Goal: Find specific page/section: Find specific page/section

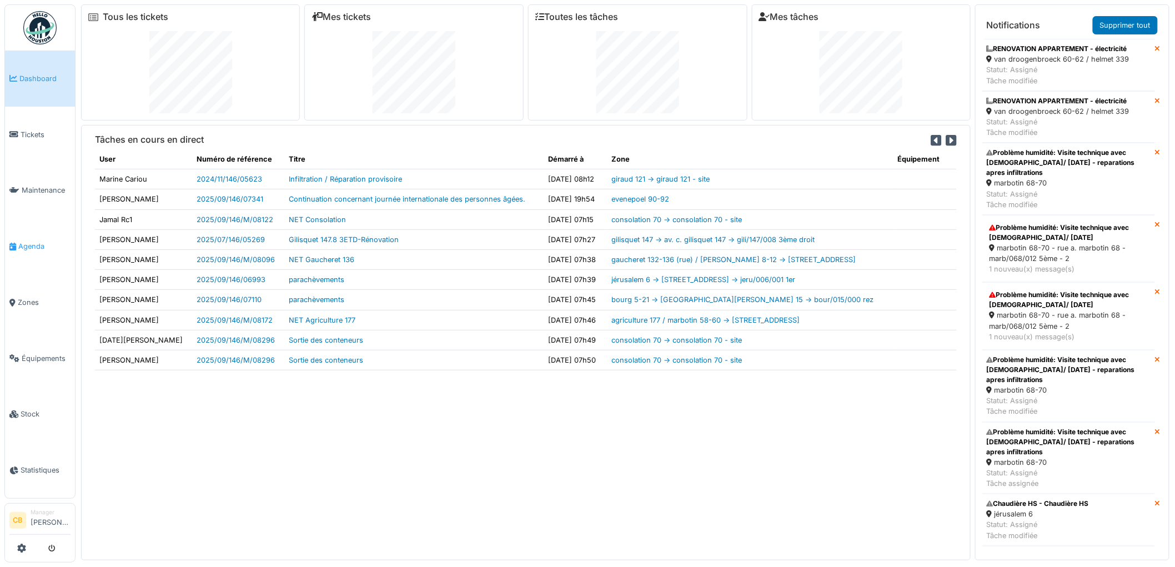
click at [37, 241] on span "Agenda" at bounding box center [44, 246] width 52 height 11
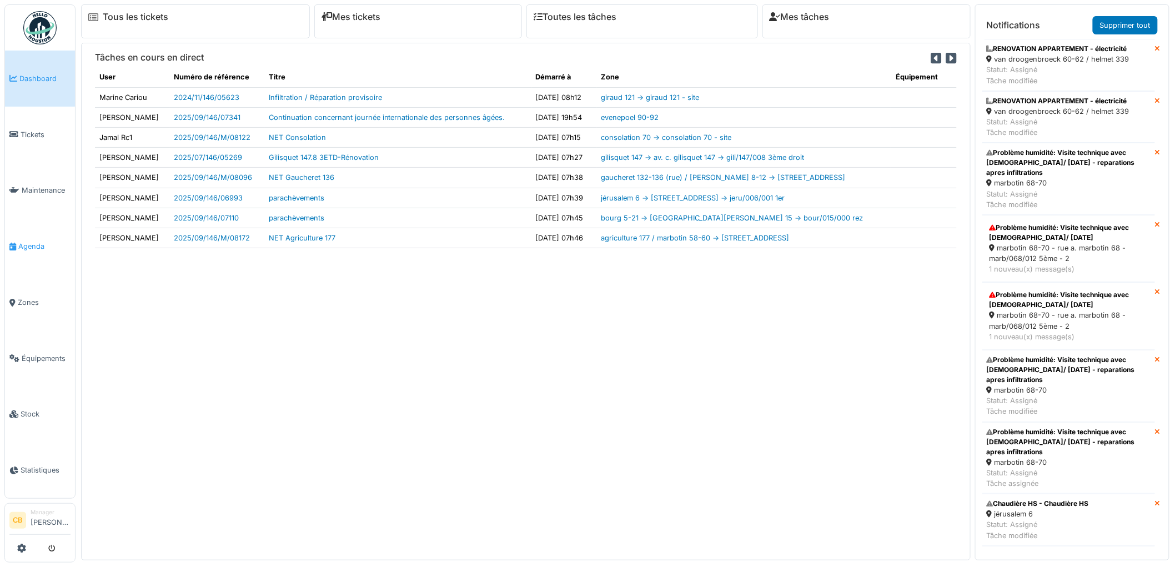
click at [19, 235] on link "Agenda" at bounding box center [40, 246] width 70 height 56
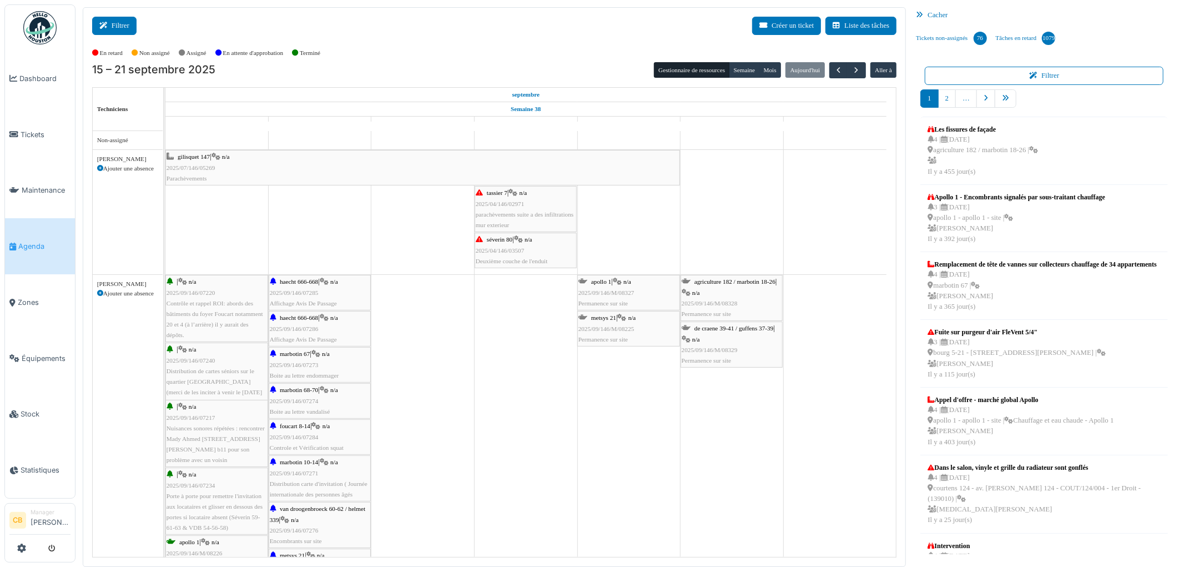
click at [118, 31] on button "Filtrer" at bounding box center [114, 26] width 44 height 18
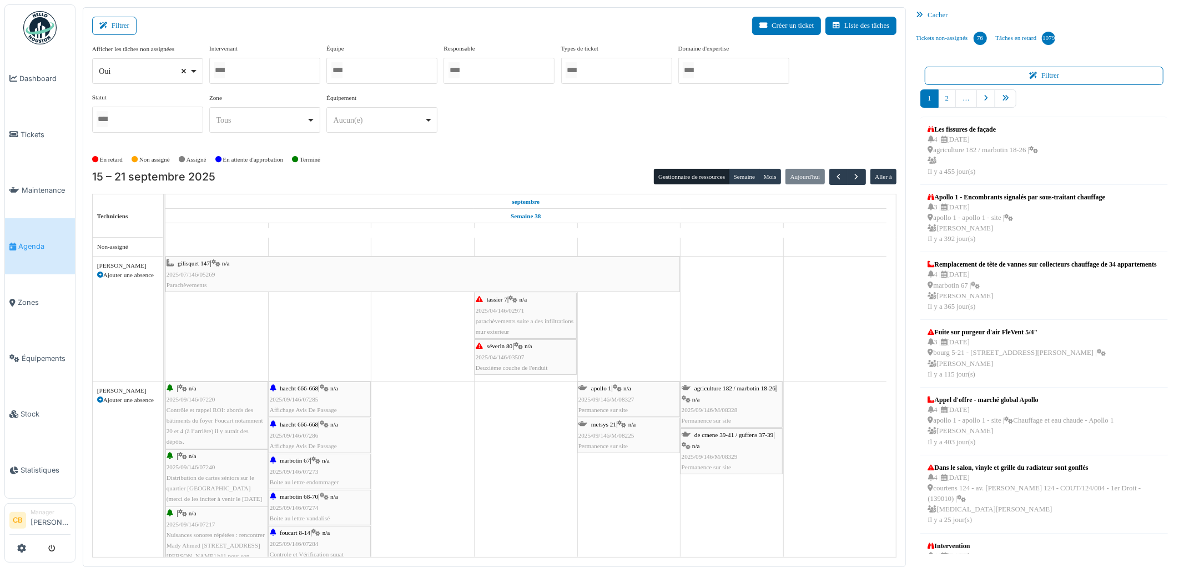
select select
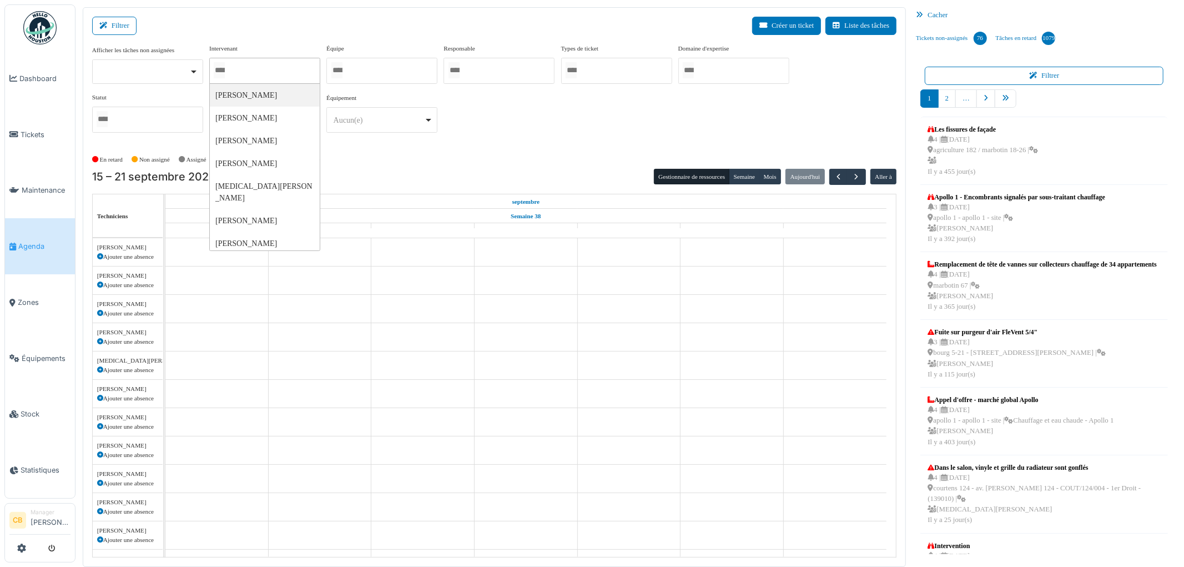
click at [224, 73] on input "Tous" at bounding box center [219, 70] width 11 height 16
type input "****"
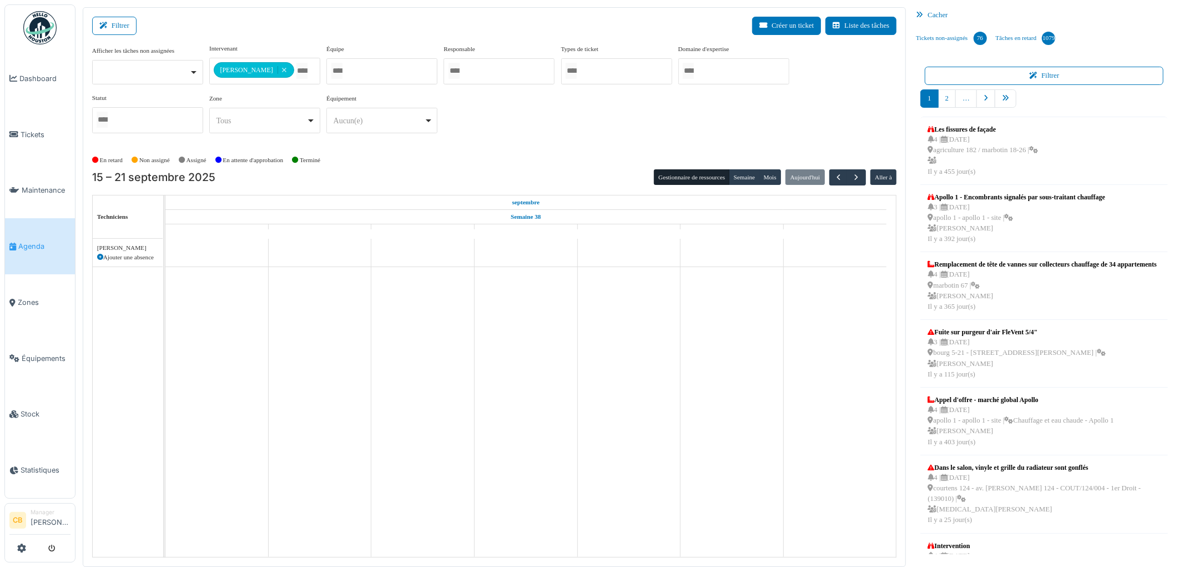
click at [383, 154] on div "En retard Non assigné Assigné En attente d'approbation Terminé" at bounding box center [494, 160] width 805 height 18
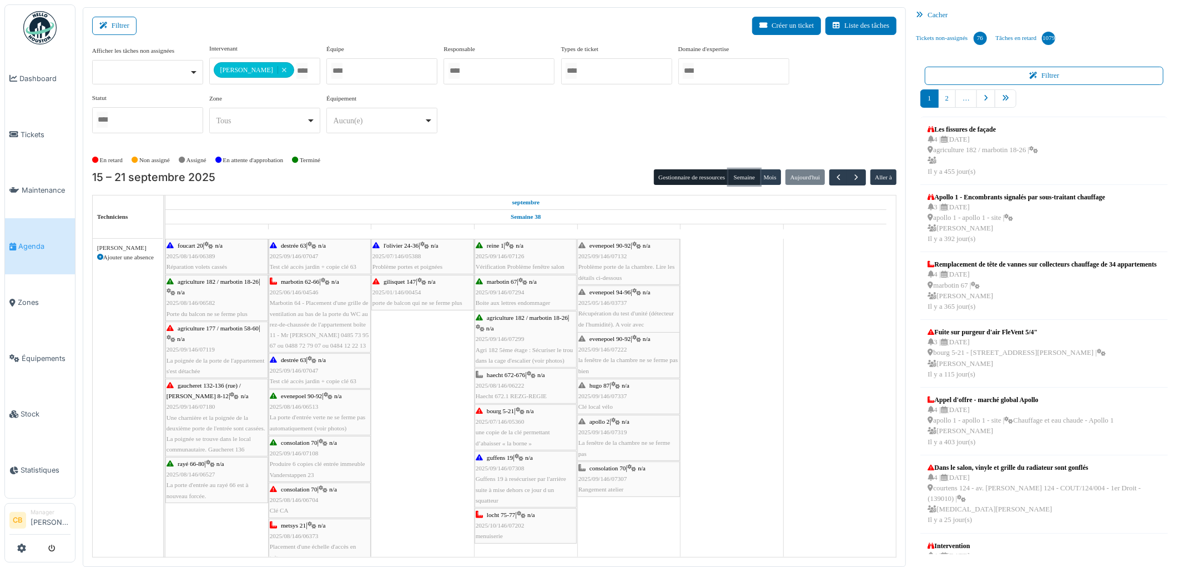
click at [750, 179] on button "Semaine" at bounding box center [744, 177] width 31 height 16
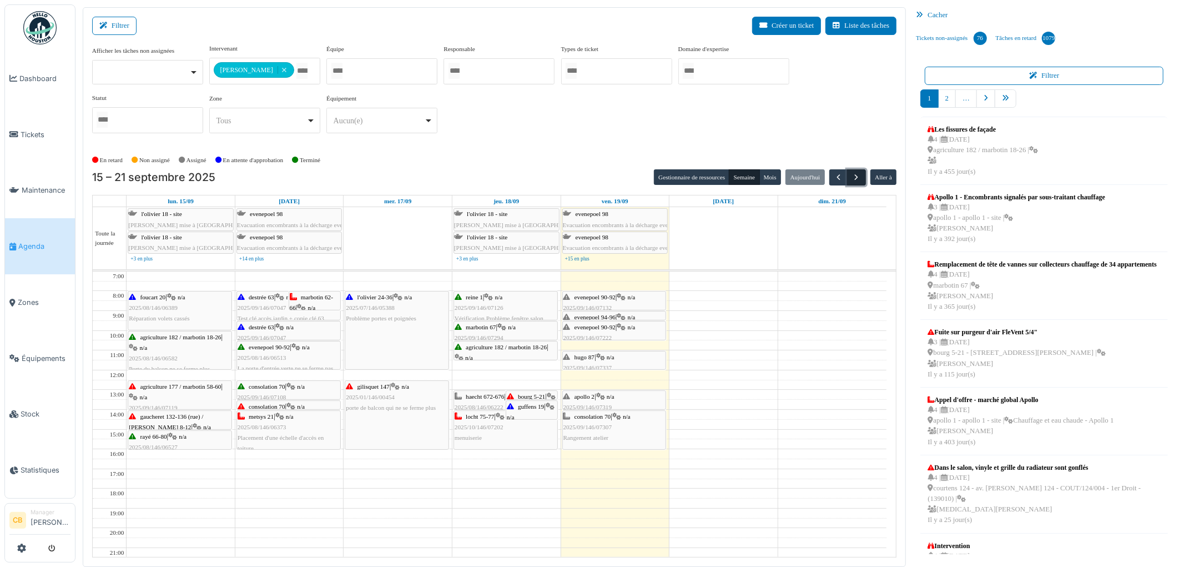
click at [858, 177] on span "button" at bounding box center [856, 177] width 9 height 9
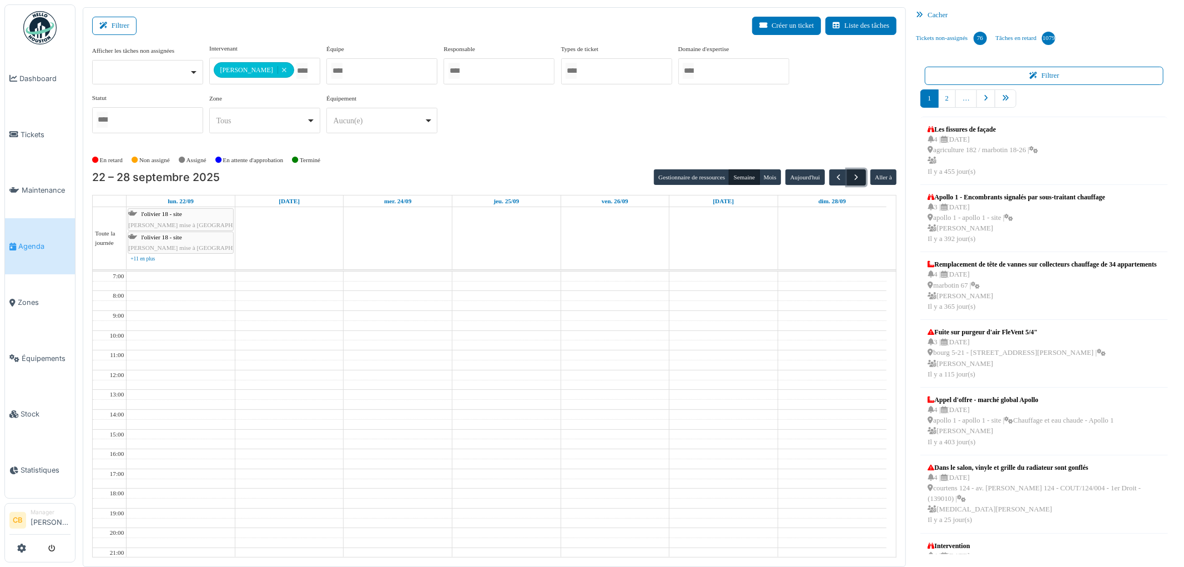
click at [858, 177] on span "button" at bounding box center [856, 177] width 9 height 9
click at [839, 176] on span "button" at bounding box center [838, 177] width 9 height 9
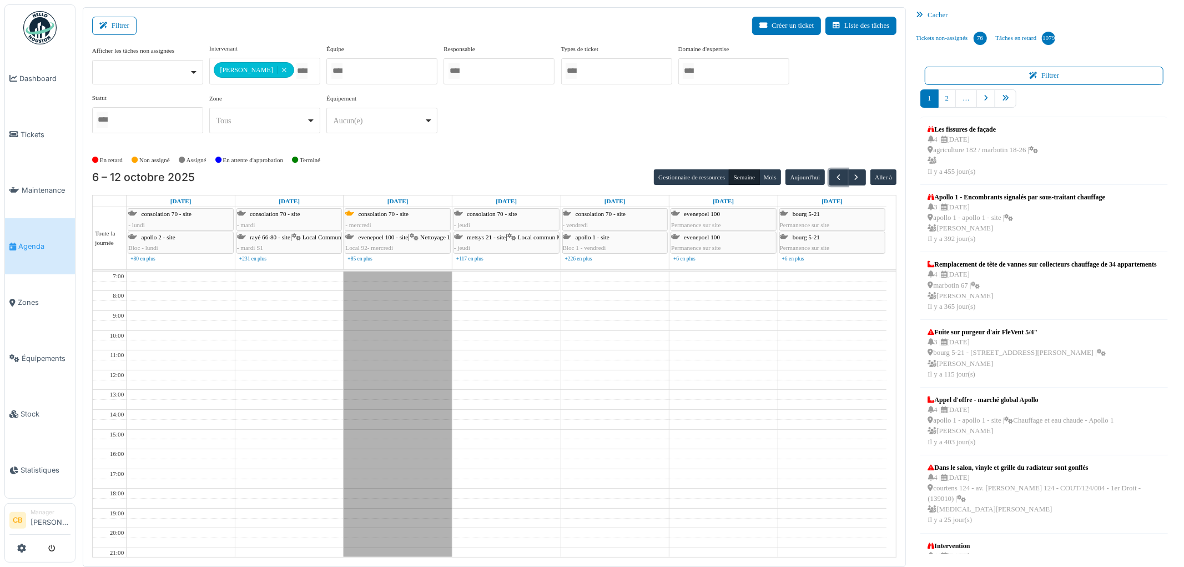
click at [408, 345] on div "Formation en matinée" at bounding box center [398, 440] width 108 height 337
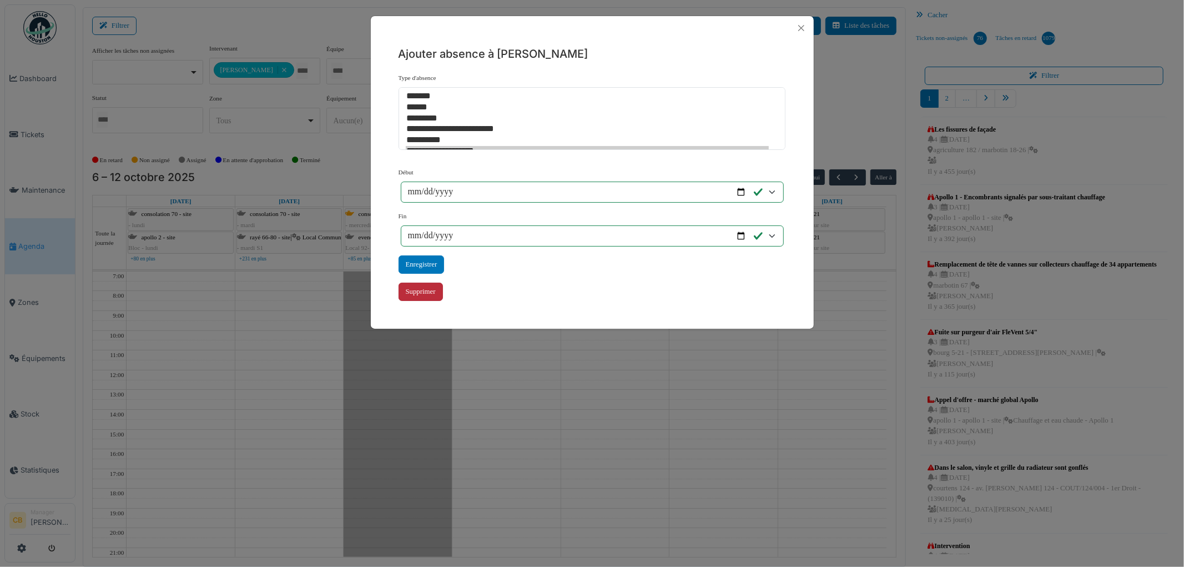
click at [425, 291] on div "Supprimer" at bounding box center [421, 292] width 44 height 18
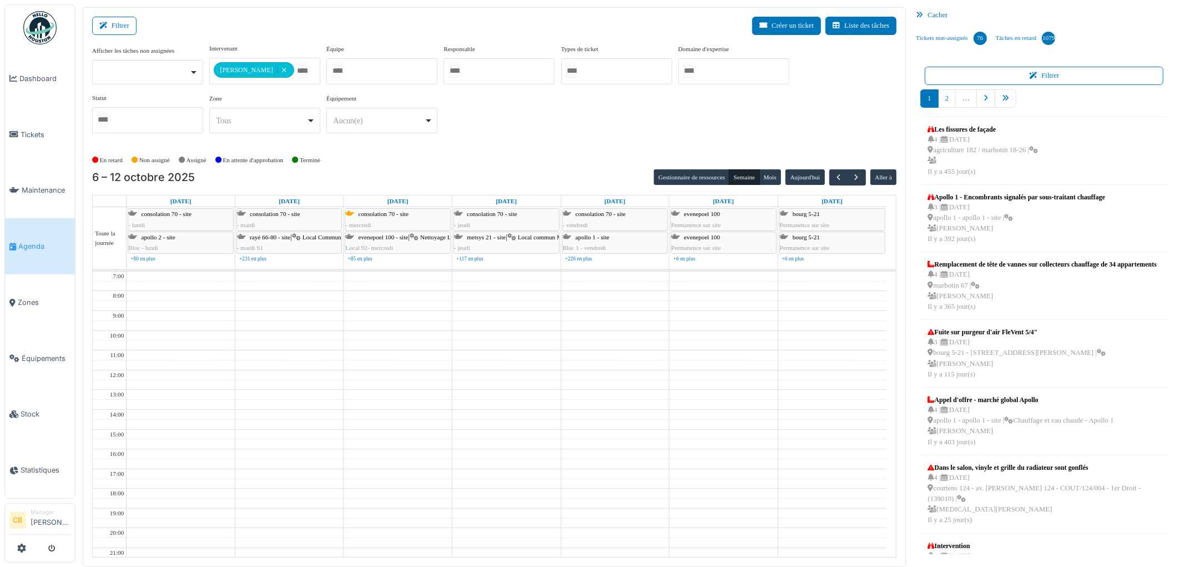
click at [406, 333] on td at bounding box center [507, 335] width 760 height 10
click at [701, 174] on button "Gestionnaire de ressources" at bounding box center [692, 177] width 76 height 16
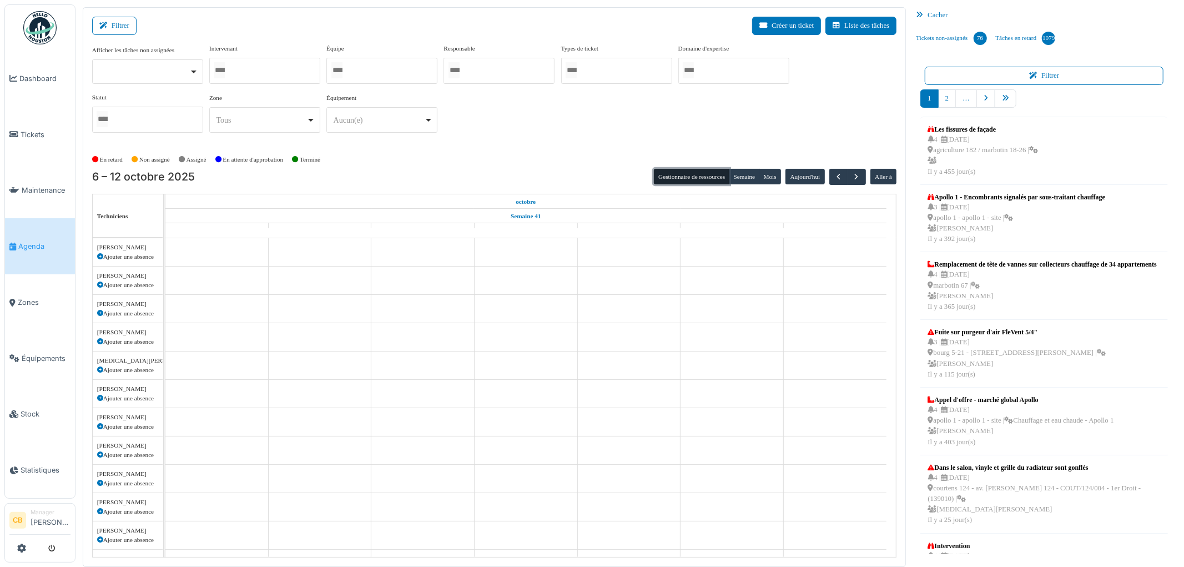
click at [263, 71] on div at bounding box center [264, 71] width 111 height 26
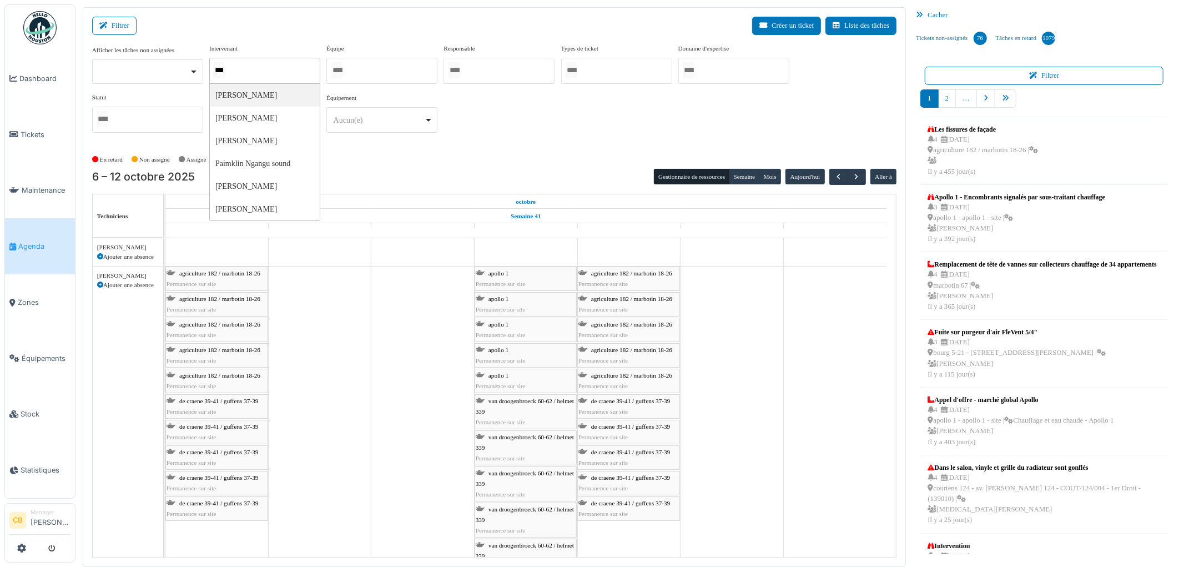
type input "****"
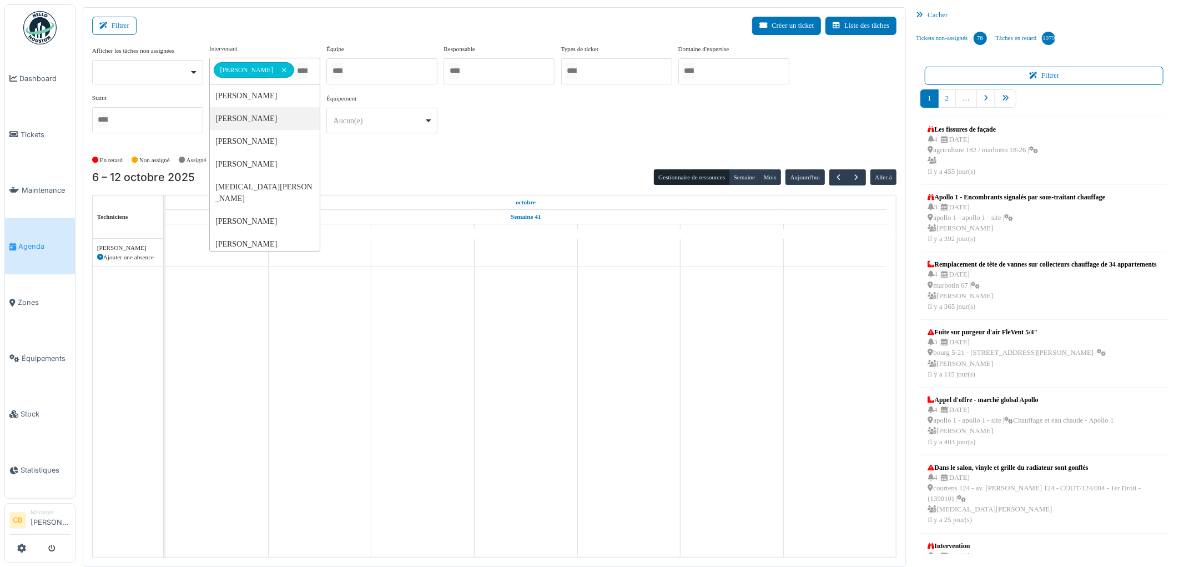
click at [529, 163] on div "En retard Non assigné Assigné En attente d'approbation Terminé" at bounding box center [494, 160] width 805 height 18
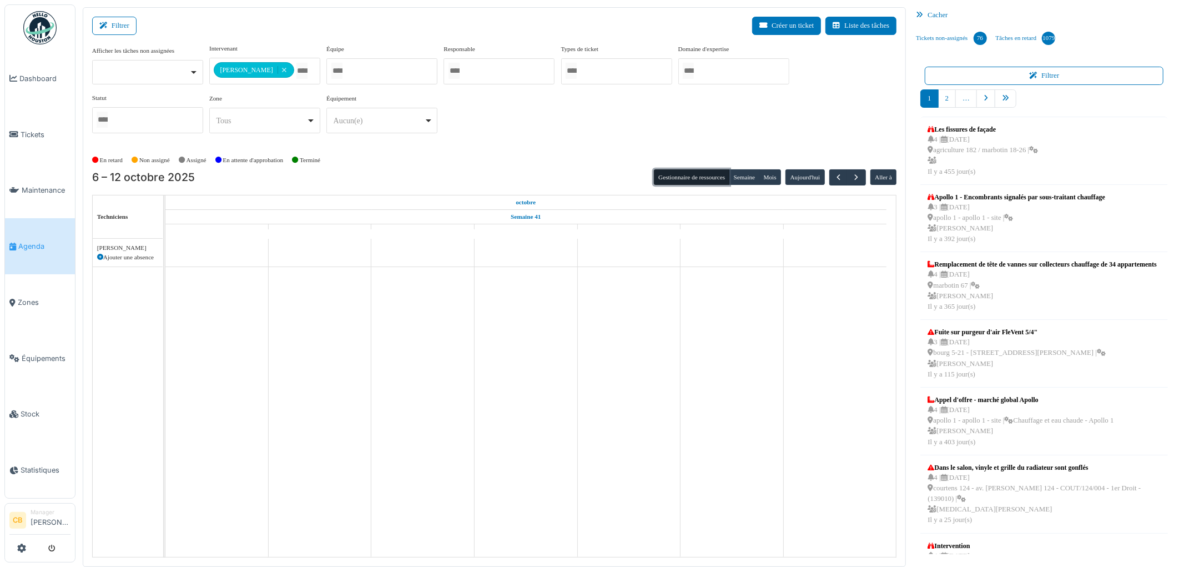
click at [697, 175] on button "Gestionnaire de ressources" at bounding box center [692, 177] width 76 height 16
click at [448, 247] on td at bounding box center [422, 398] width 103 height 318
click at [98, 258] on icon at bounding box center [100, 257] width 6 height 6
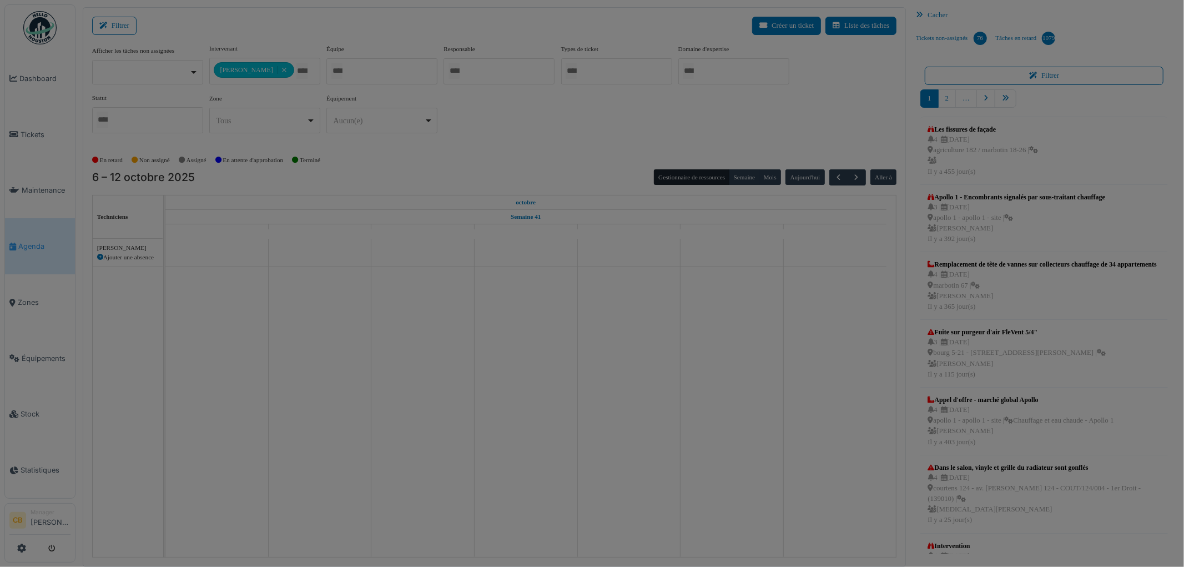
click at [98, 258] on div at bounding box center [592, 283] width 1184 height 567
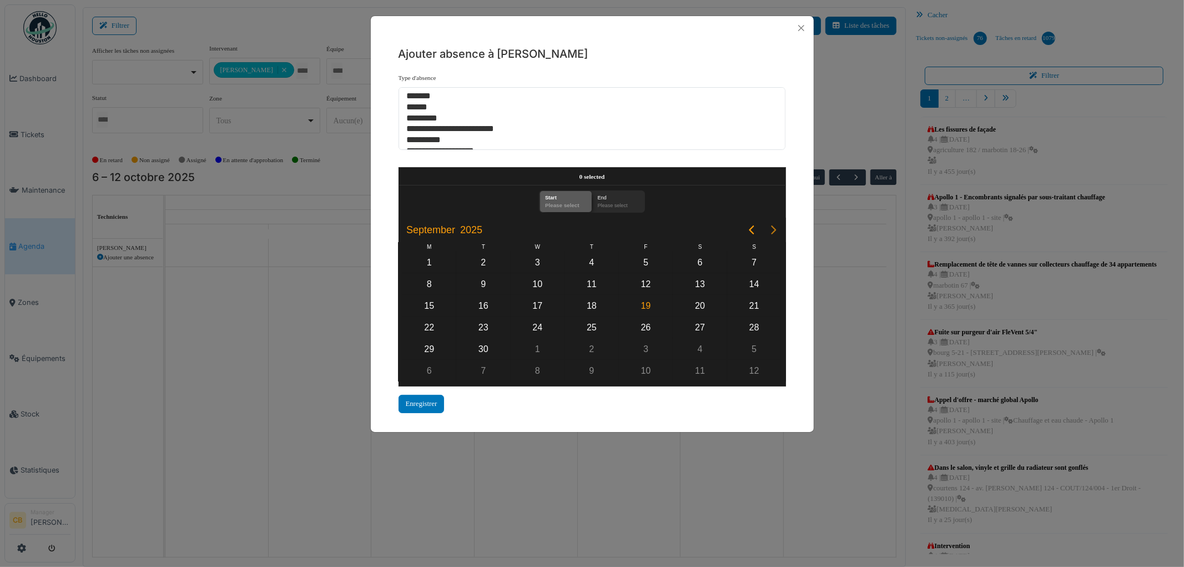
click at [776, 230] on icon "Next page" at bounding box center [773, 229] width 13 height 13
click at [539, 284] on div "8" at bounding box center [537, 284] width 17 height 17
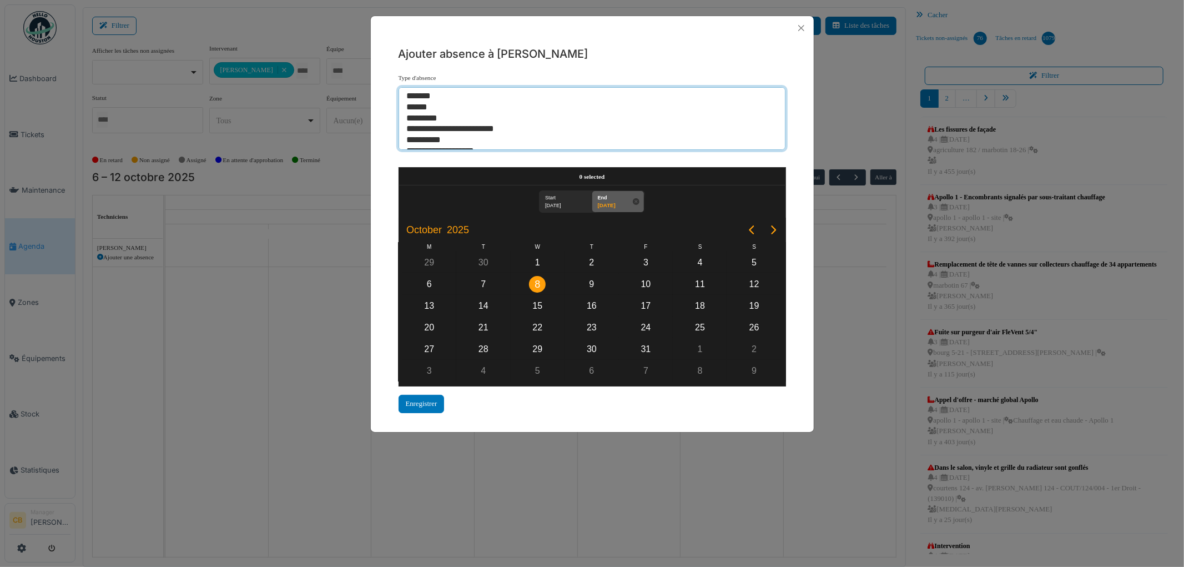
select select "***"
click at [430, 119] on option "*********" at bounding box center [588, 118] width 364 height 11
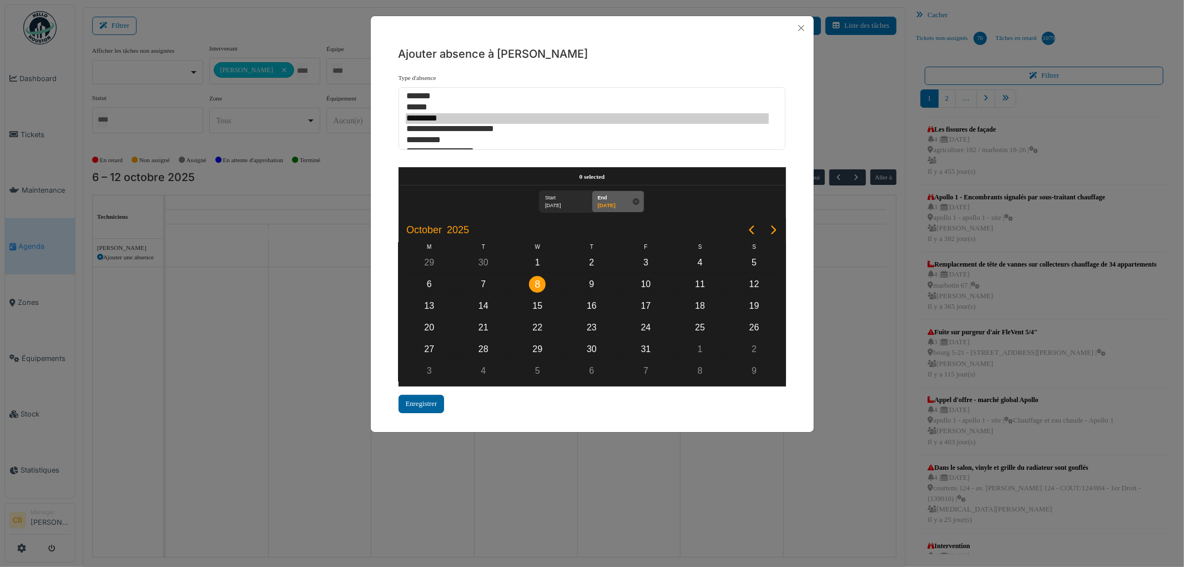
click at [415, 398] on div "Enregistrer" at bounding box center [422, 404] width 46 height 18
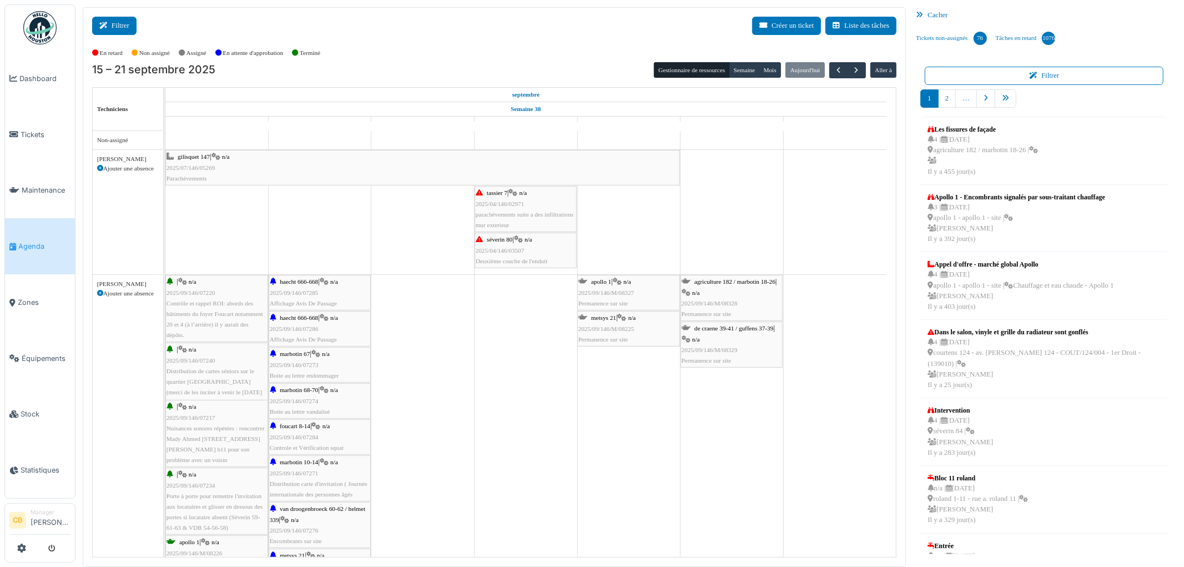
click at [124, 22] on button "Filtrer" at bounding box center [114, 26] width 44 height 18
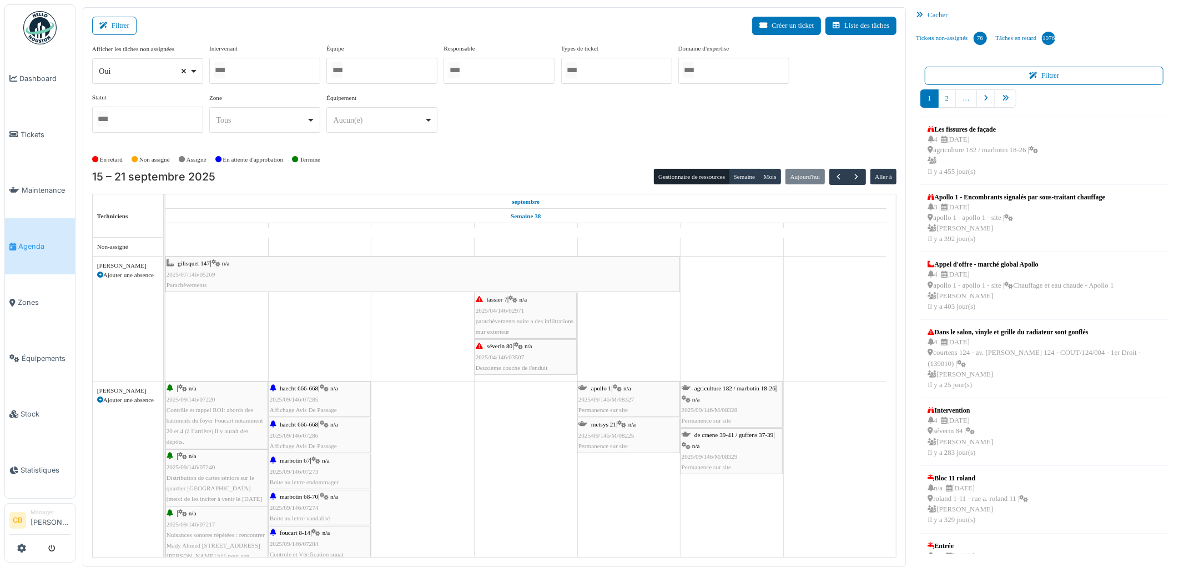
select select
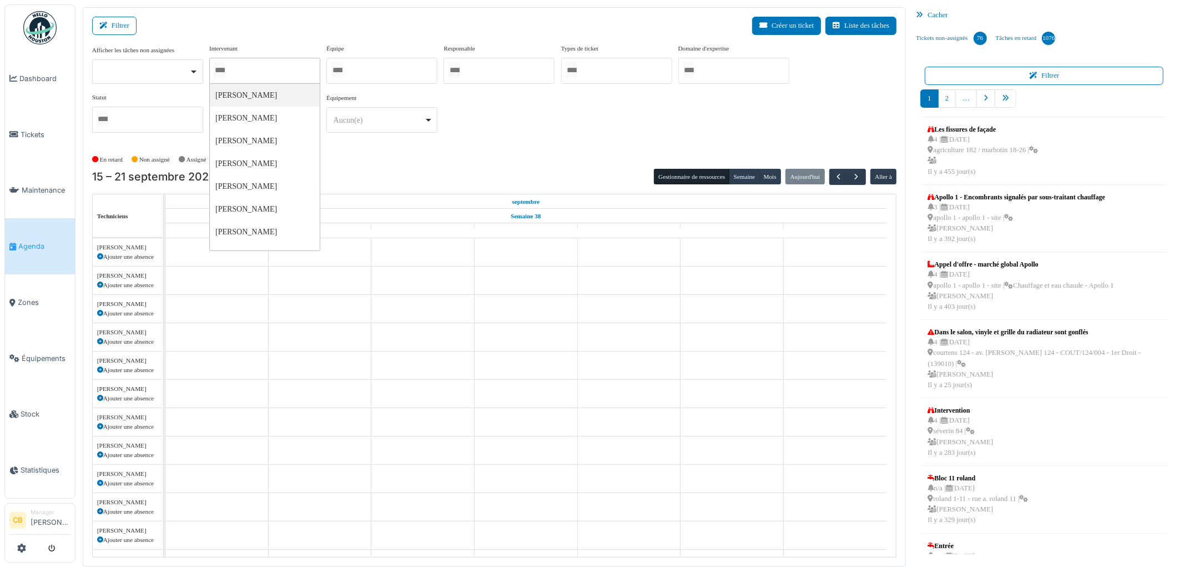
click at [225, 67] on input "Tous" at bounding box center [219, 70] width 11 height 16
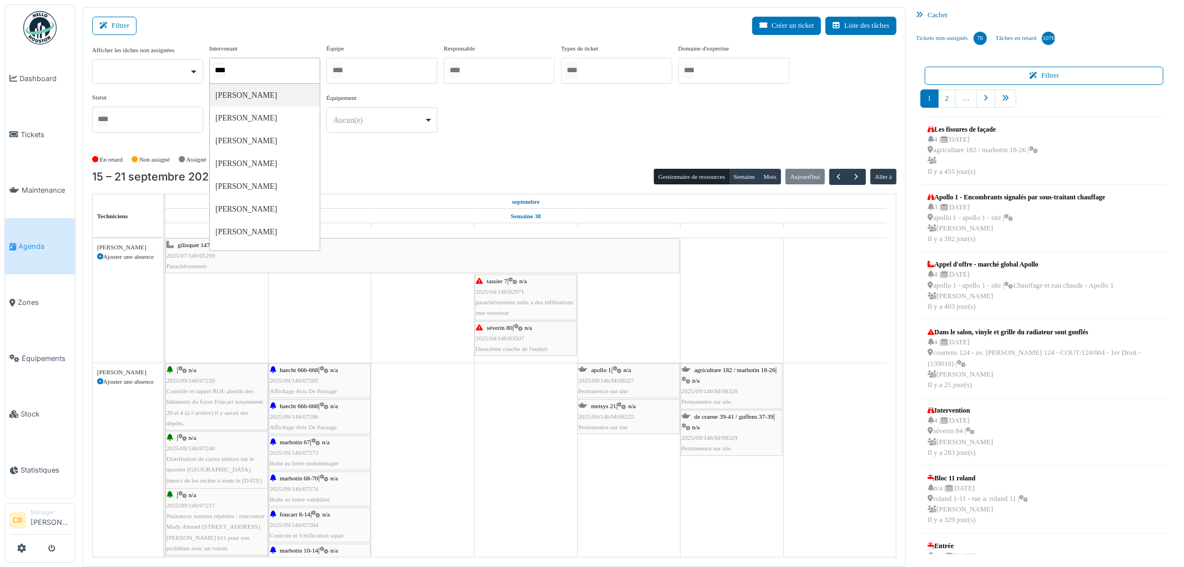
type input "*****"
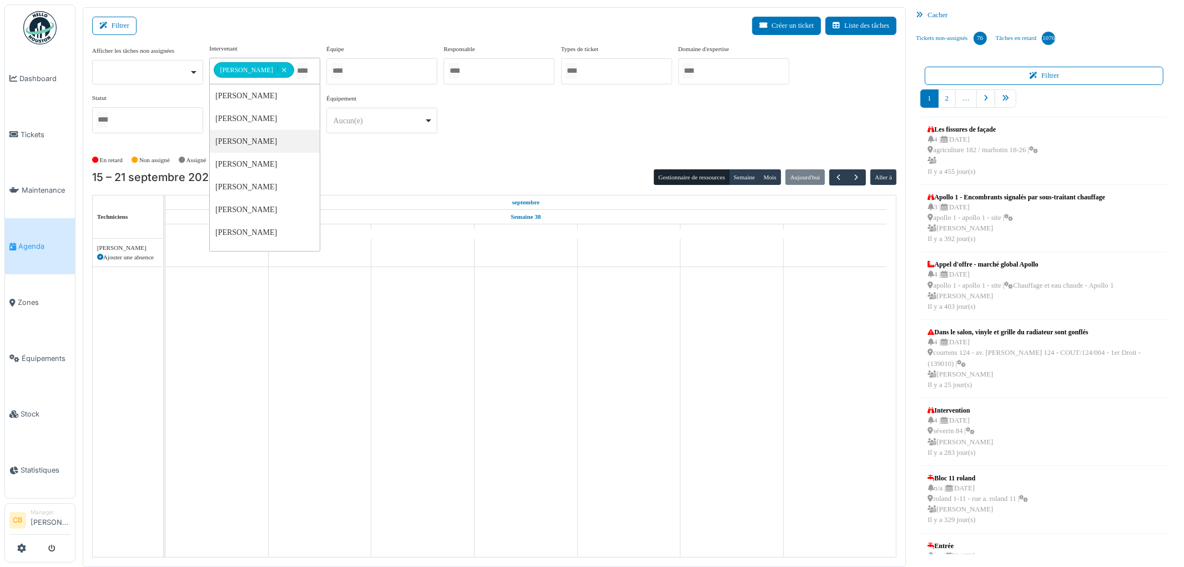
click at [368, 167] on div "En retard Non assigné Assigné En attente d'approbation Terminé" at bounding box center [494, 160] width 805 height 18
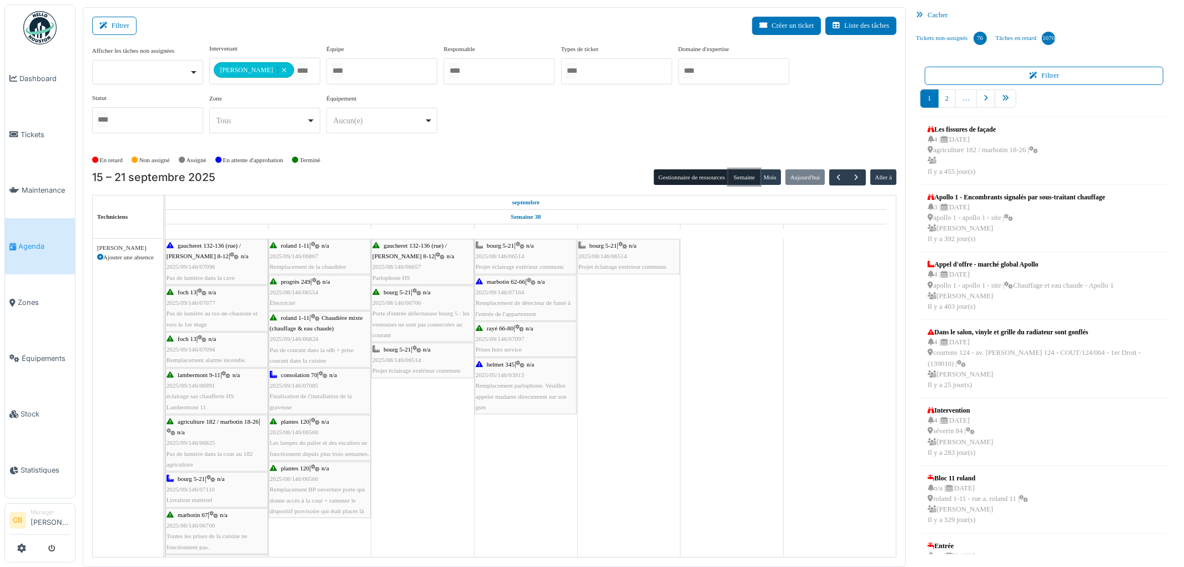
click at [740, 175] on button "Semaine" at bounding box center [744, 177] width 31 height 16
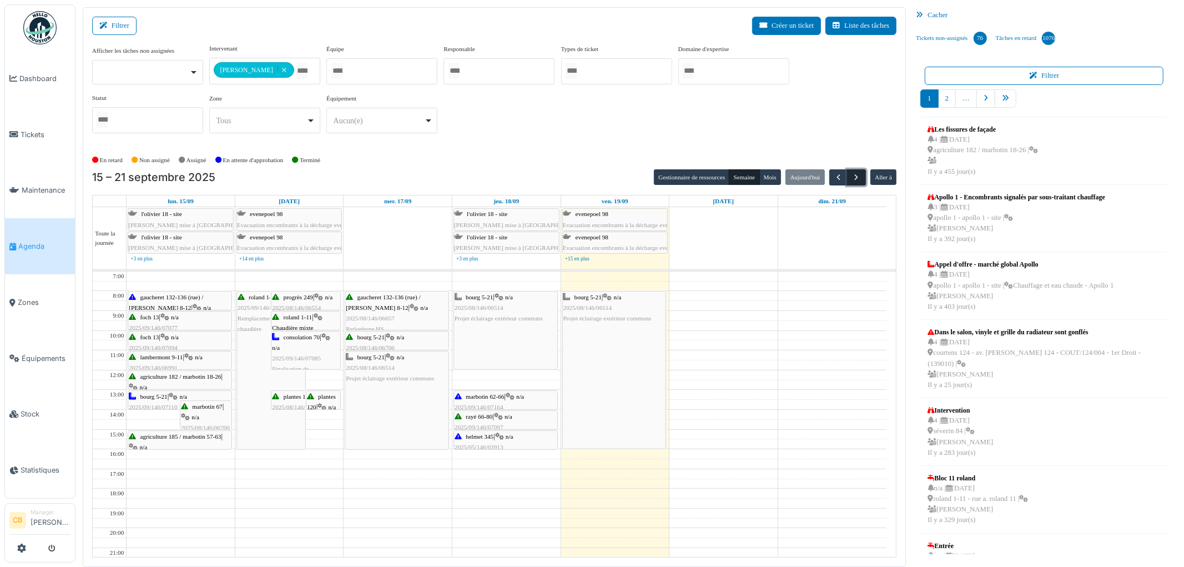
click at [858, 179] on span "button" at bounding box center [856, 177] width 9 height 9
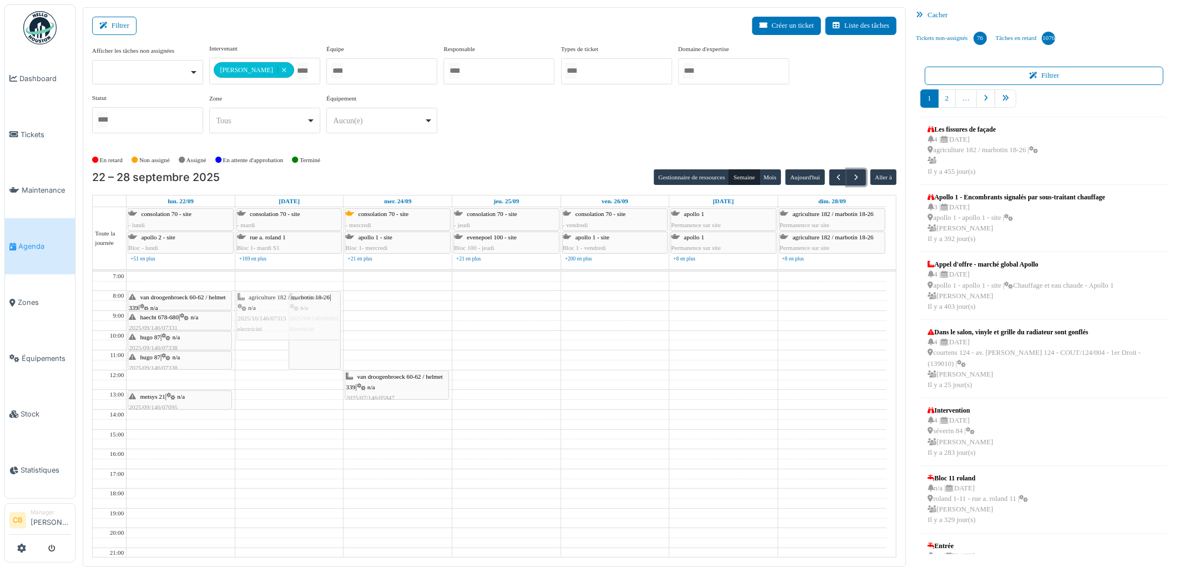
drag, startPoint x: 264, startPoint y: 320, endPoint x: 275, endPoint y: 331, distance: 15.7
click at [275, 331] on div "agriculture 182 / marbotin 18-26 | n/a 2025/10/146/07313 electricité jérusalem …" at bounding box center [289, 439] width 108 height 335
click at [273, 344] on div "jérusalem 6 | n/a 2025/09/146/06993 électricité" at bounding box center [288, 330] width 103 height 78
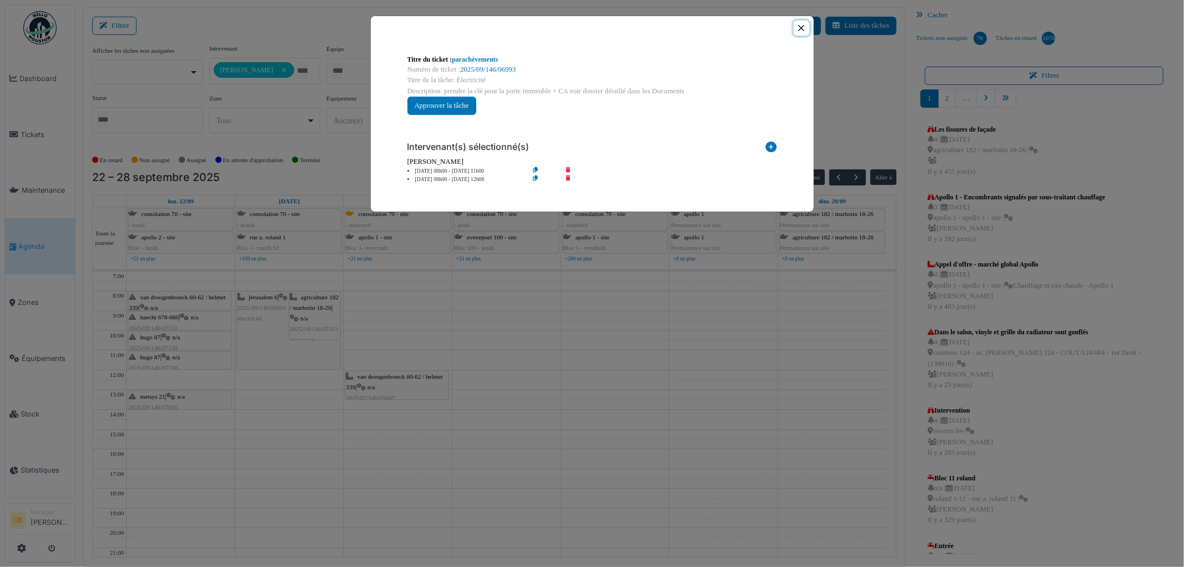
click at [806, 26] on button "Close" at bounding box center [801, 28] width 15 height 15
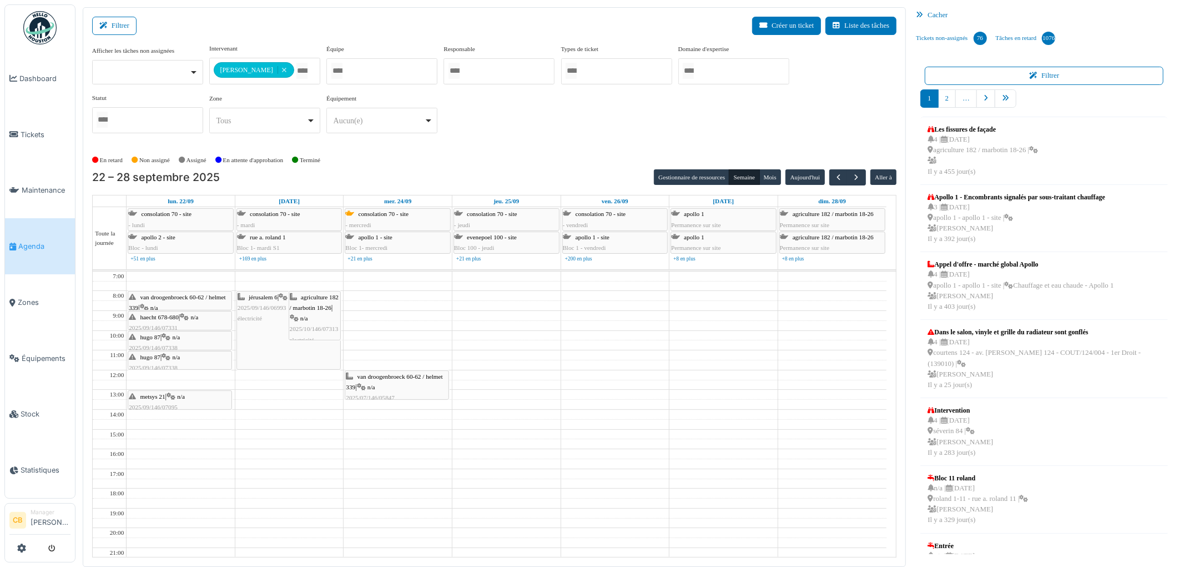
click at [314, 301] on div "agriculture 182 / marbotin 18-26 | n/a 2025/10/146/07313 electricité" at bounding box center [315, 318] width 50 height 53
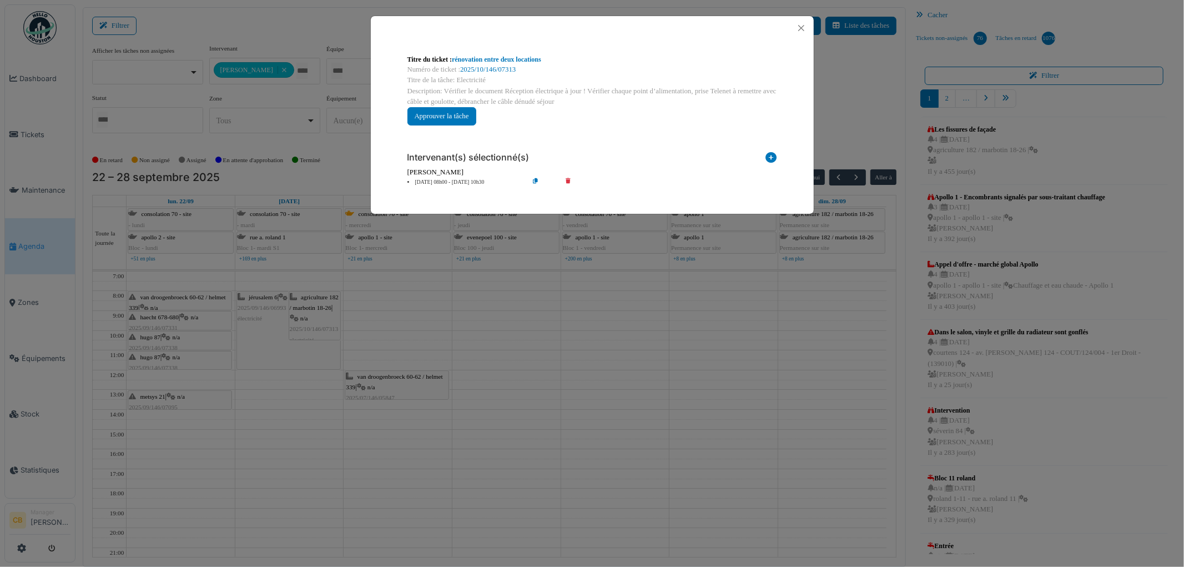
drag, startPoint x: 323, startPoint y: 316, endPoint x: 318, endPoint y: 396, distance: 79.6
click at [318, 396] on div "Titre du ticket : rénovation entre deux locations Numéro de ticket : 2025/10/14…" at bounding box center [592, 283] width 1184 height 567
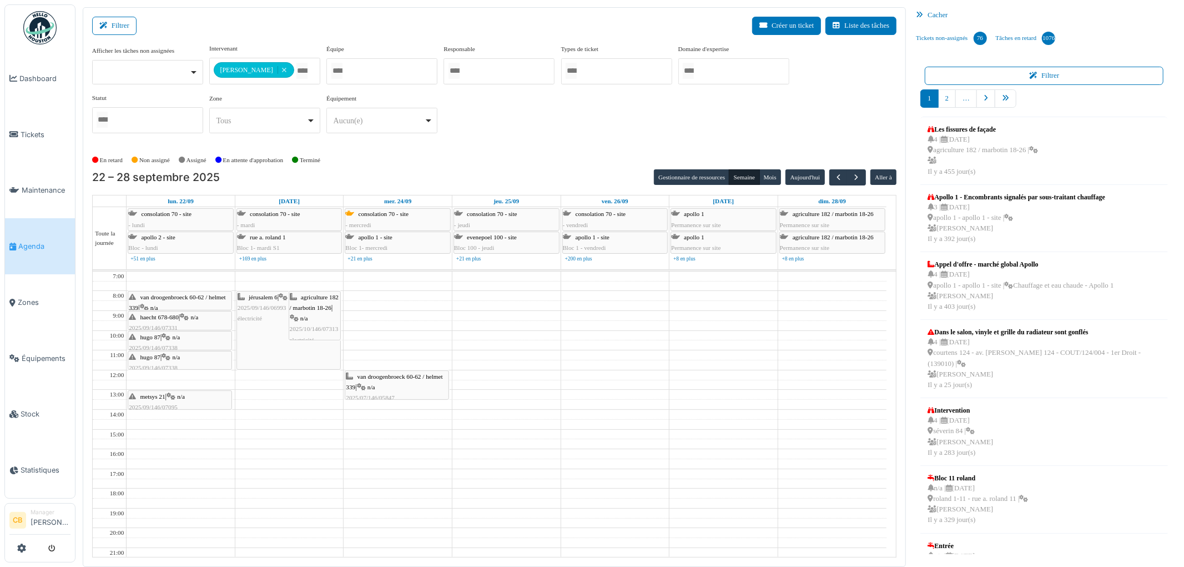
click at [254, 308] on span "2025/09/146/06993" at bounding box center [262, 307] width 49 height 7
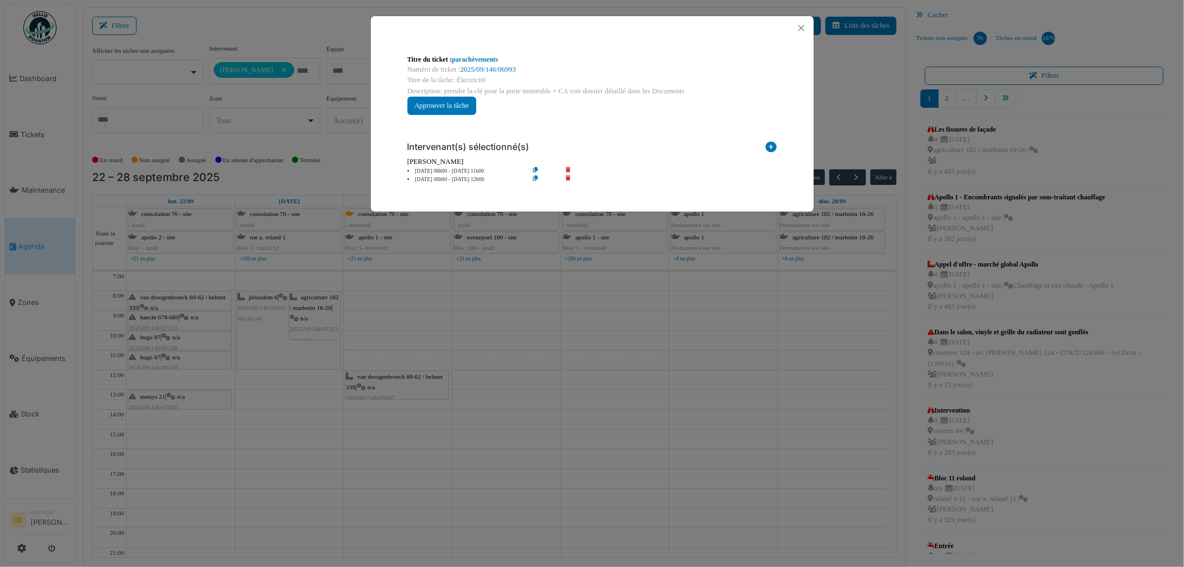
click at [504, 304] on div "Titre du ticket : parachèvements Numéro de ticket : 2025/09/146/06993 Titre de …" at bounding box center [592, 283] width 1184 height 567
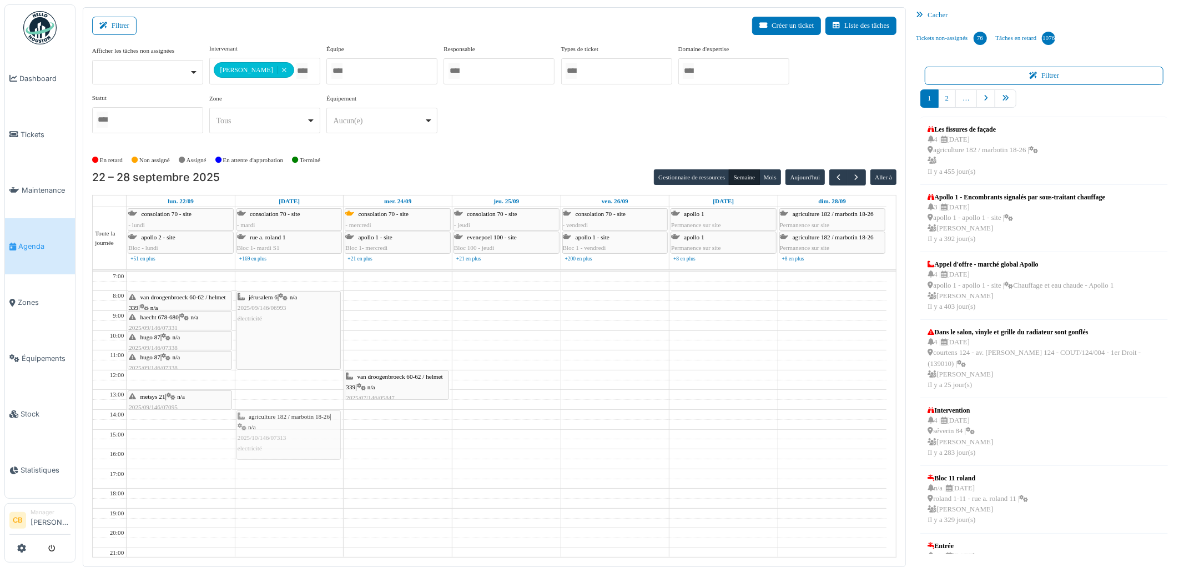
drag, startPoint x: 309, startPoint y: 415, endPoint x: 294, endPoint y: 424, distance: 17.0
click at [303, 447] on div "jérusalem 6 | n/a 2025/09/146/06993 électricité agriculture 182 / marbotin 18-2…" at bounding box center [289, 439] width 108 height 335
click at [280, 351] on div "jérusalem 6 | n/a 2025/09/146/06993 électricité" at bounding box center [288, 330] width 103 height 78
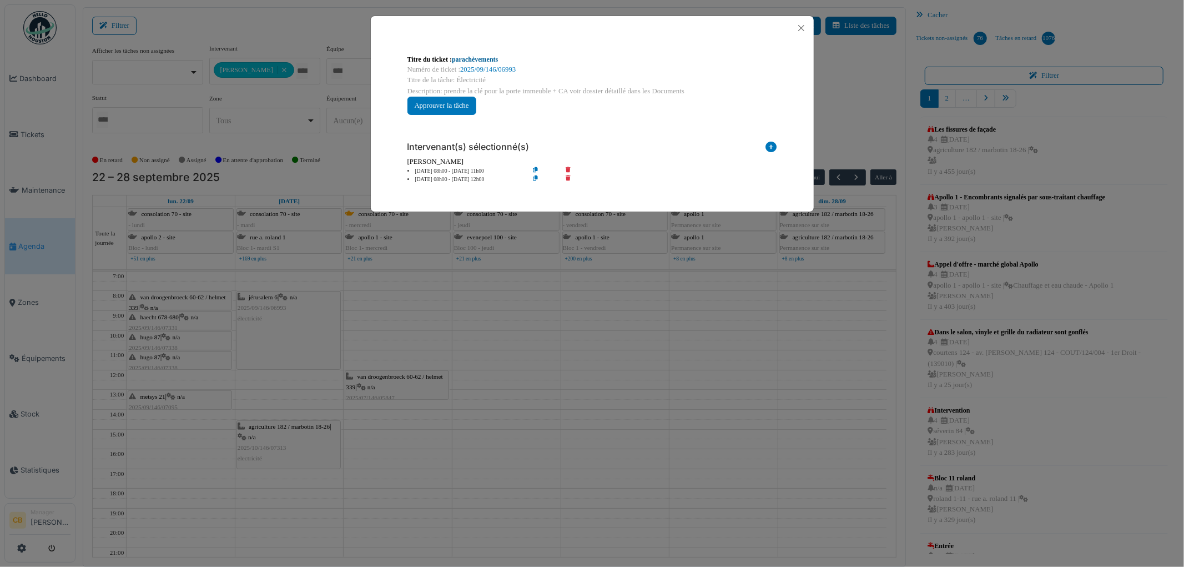
click at [475, 59] on link "parachèvements" at bounding box center [475, 60] width 46 height 8
click at [806, 26] on button "Close" at bounding box center [801, 28] width 15 height 15
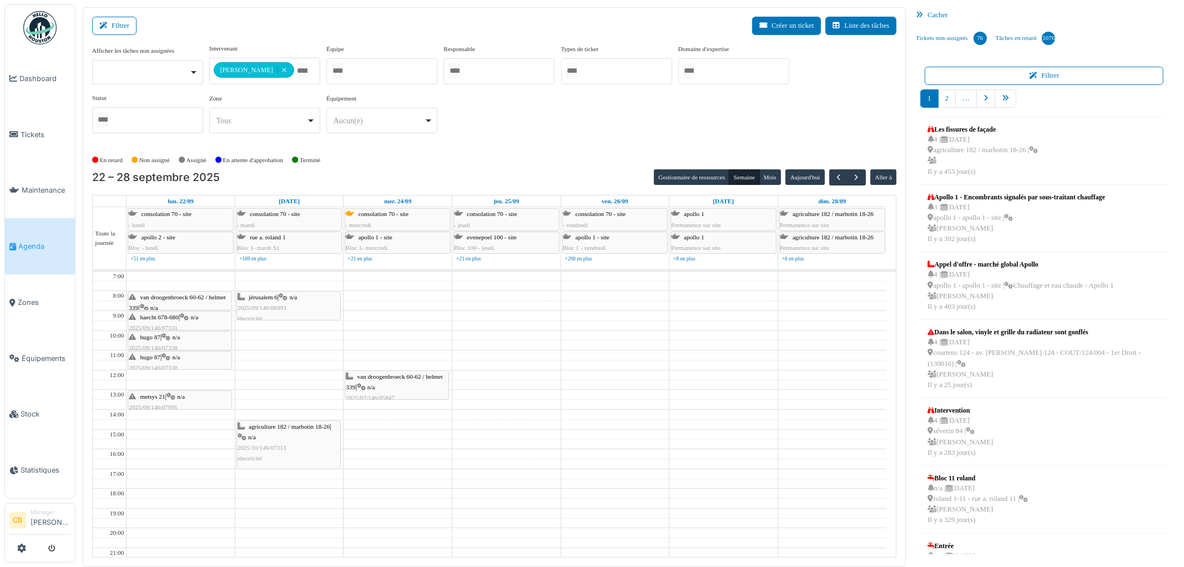
drag, startPoint x: 265, startPoint y: 370, endPoint x: 260, endPoint y: 314, distance: 56.4
click at [260, 314] on div "jérusalem 6 | n/a 2025/09/146/06993 électricité agriculture 182 / marbotin 18-2…" at bounding box center [289, 439] width 108 height 335
click at [275, 436] on div "agriculture 182 / marbotin 18-26 | n/a 2025/10/146/07313 electricité" at bounding box center [289, 442] width 102 height 43
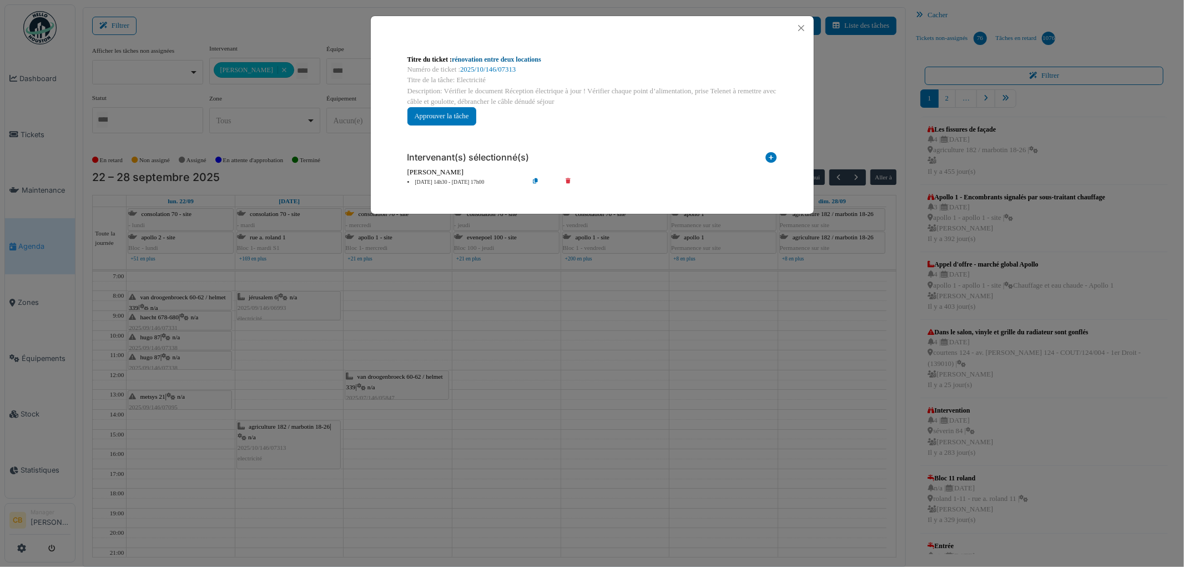
click at [481, 60] on link "rénovation entre deux locations" at bounding box center [496, 60] width 89 height 8
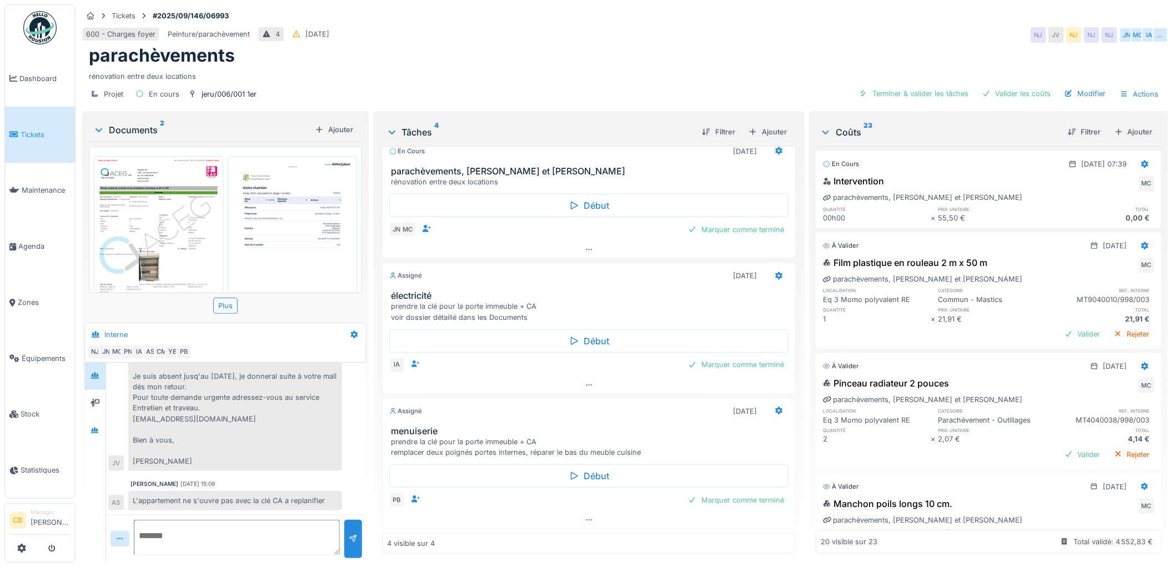
scroll to position [9, 0]
click at [585, 381] on icon at bounding box center [589, 384] width 9 height 7
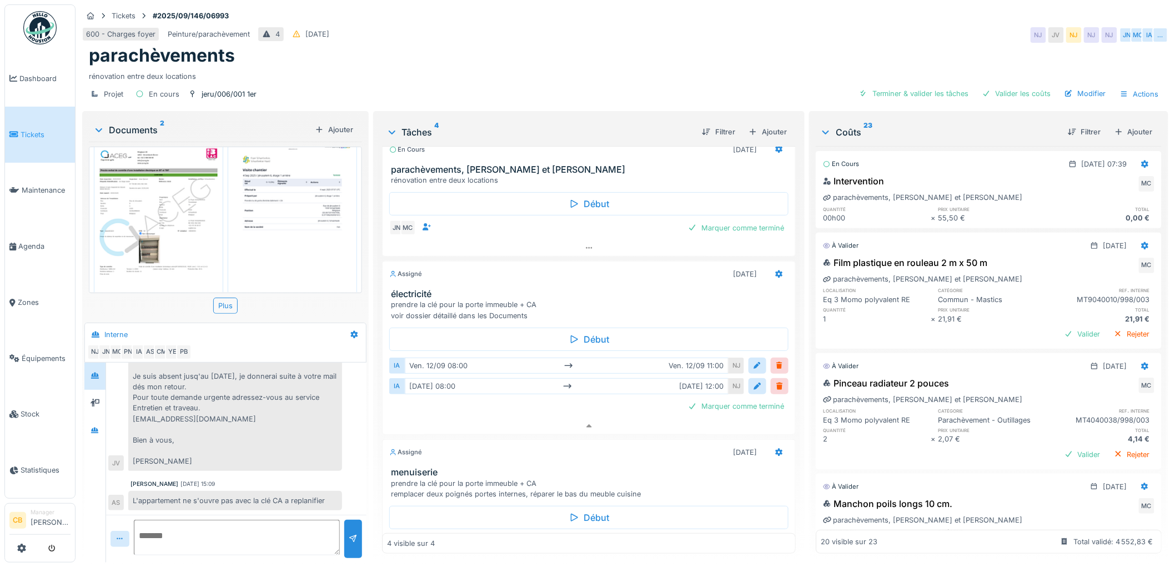
scroll to position [0, 0]
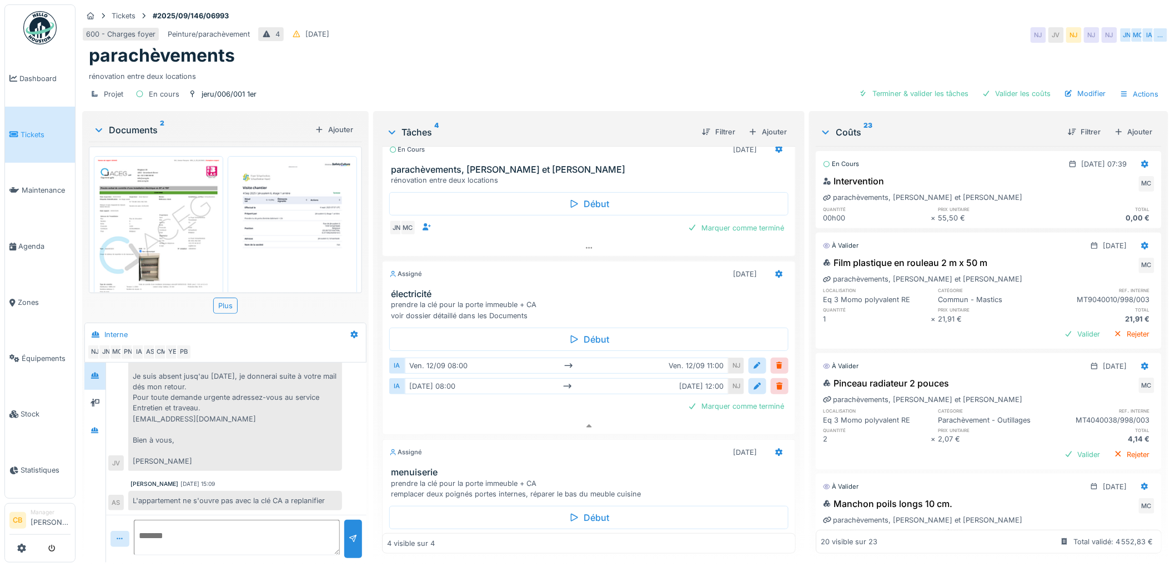
click at [293, 223] on img at bounding box center [292, 246] width 124 height 175
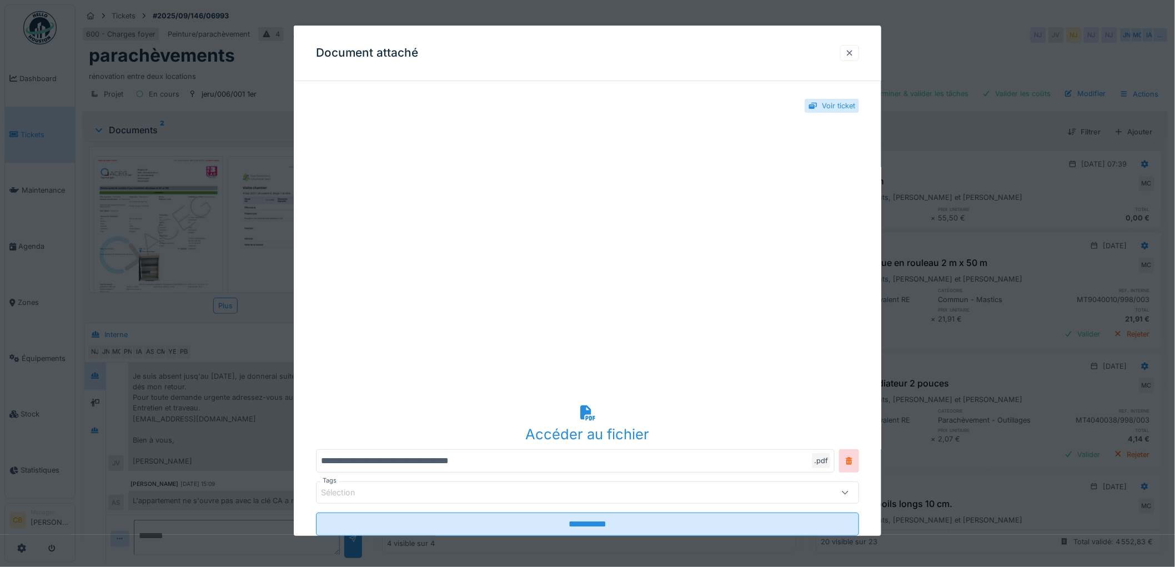
click at [853, 54] on div at bounding box center [849, 53] width 9 height 11
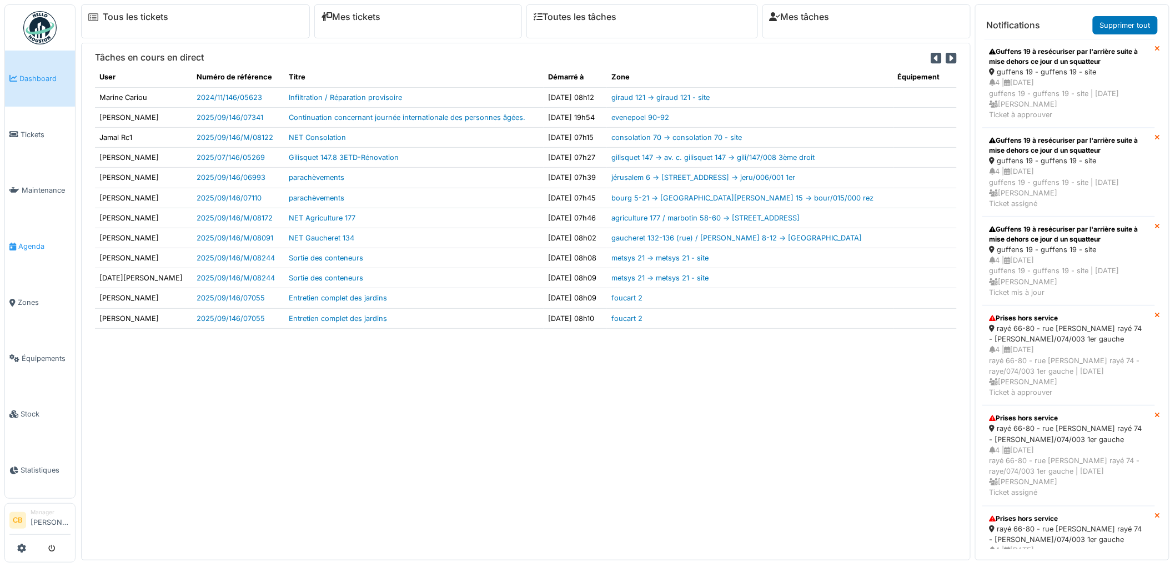
click at [18, 241] on span "Agenda" at bounding box center [44, 246] width 52 height 11
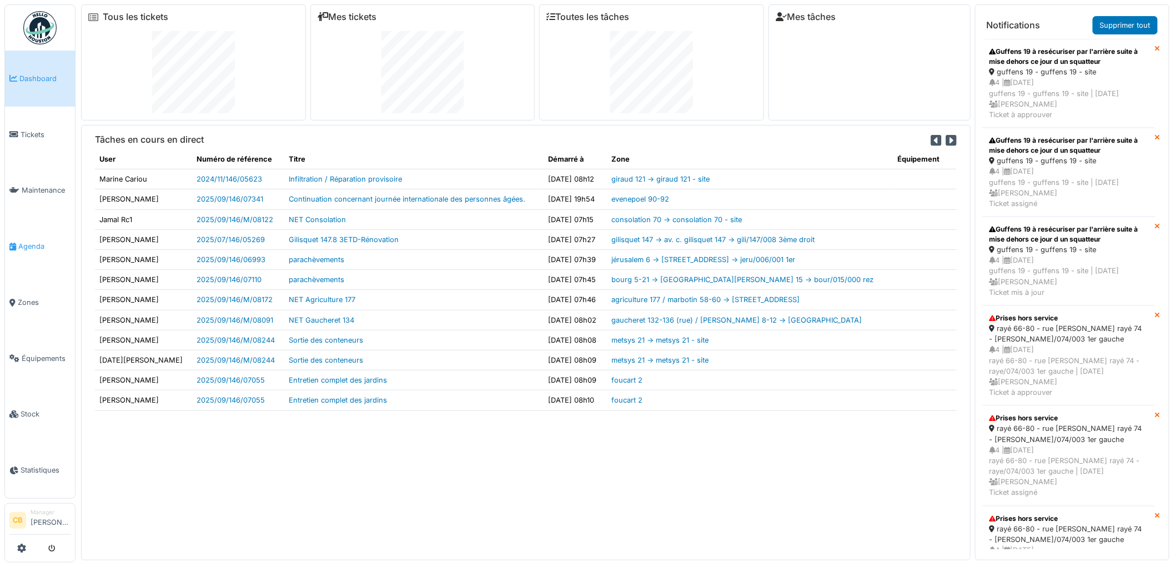
click at [34, 241] on span "Agenda" at bounding box center [44, 246] width 52 height 11
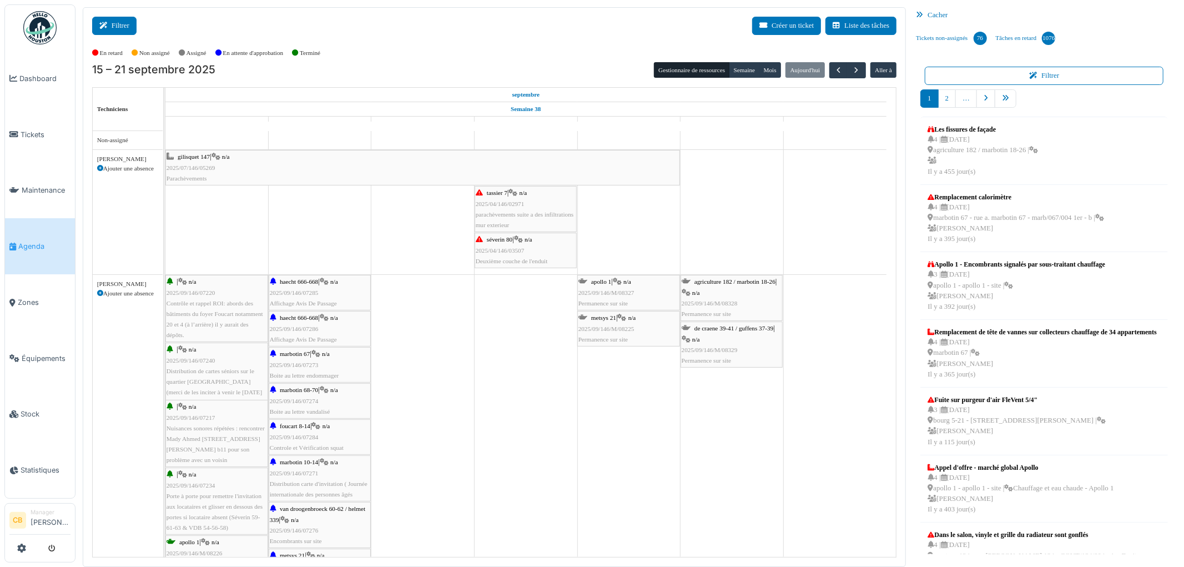
click at [122, 29] on button "Filtrer" at bounding box center [114, 26] width 44 height 18
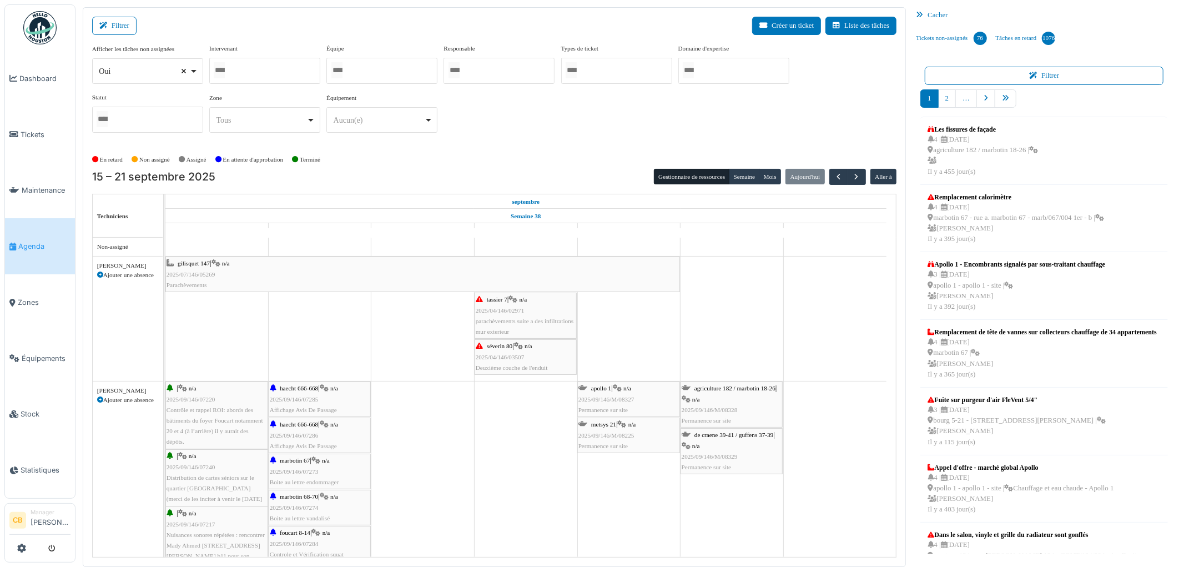
select select
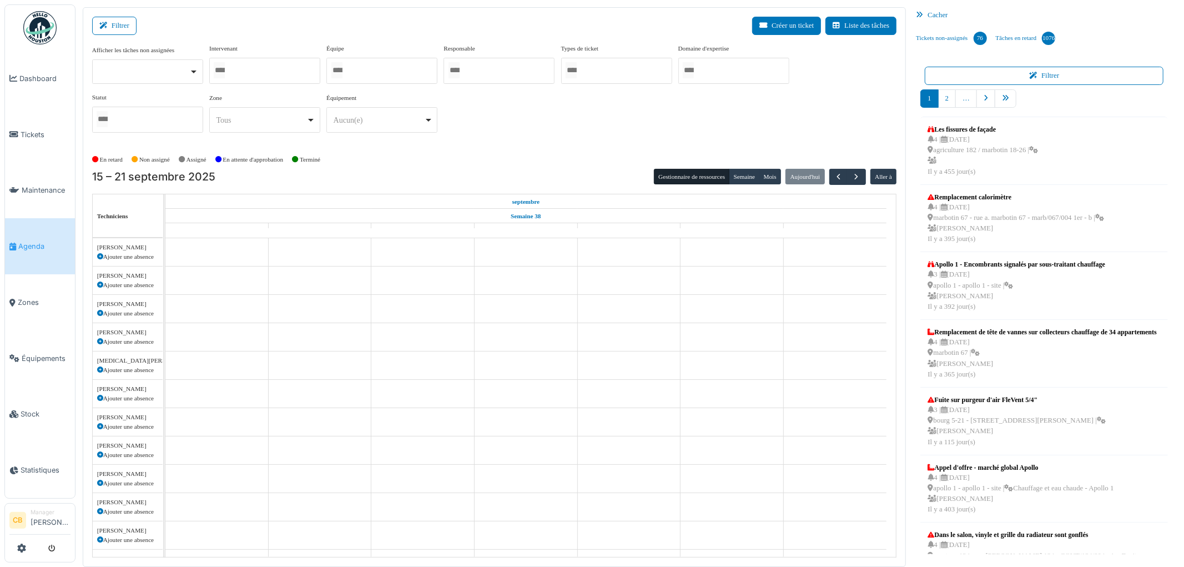
click at [240, 70] on div at bounding box center [264, 71] width 111 height 26
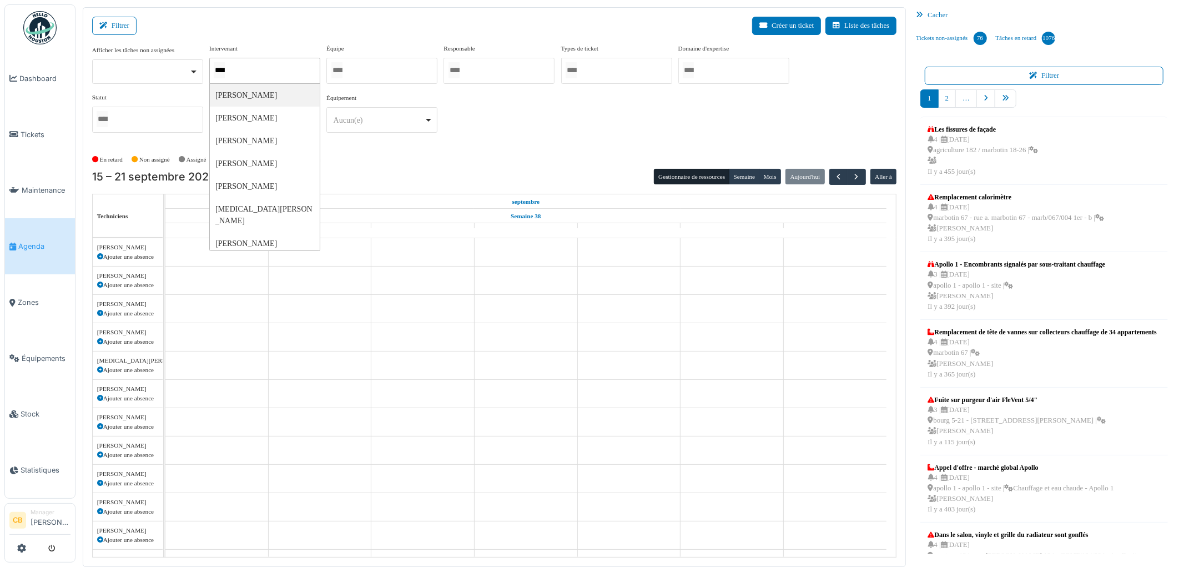
type input "*****"
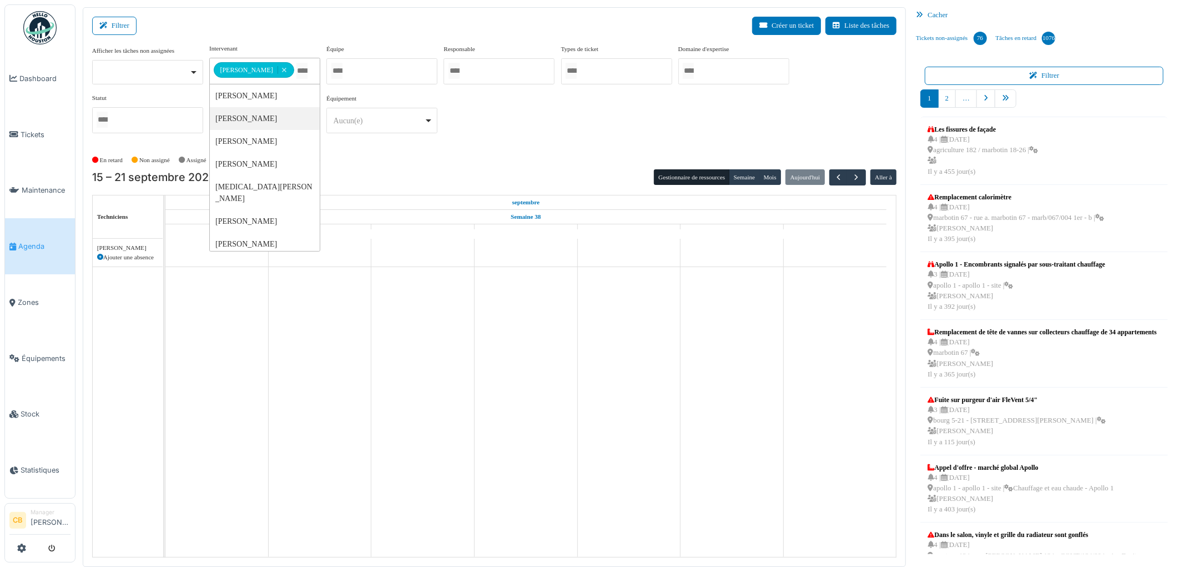
click at [391, 153] on div "En retard Non assigné Assigné En attente d'approbation Terminé" at bounding box center [494, 160] width 805 height 18
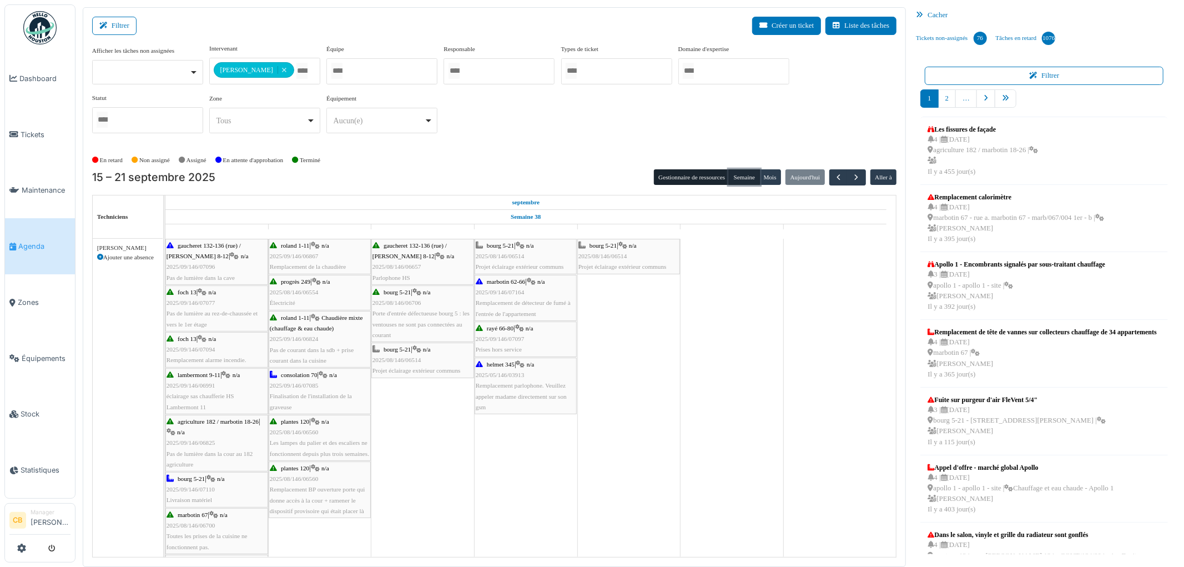
click at [742, 177] on button "Semaine" at bounding box center [744, 177] width 31 height 16
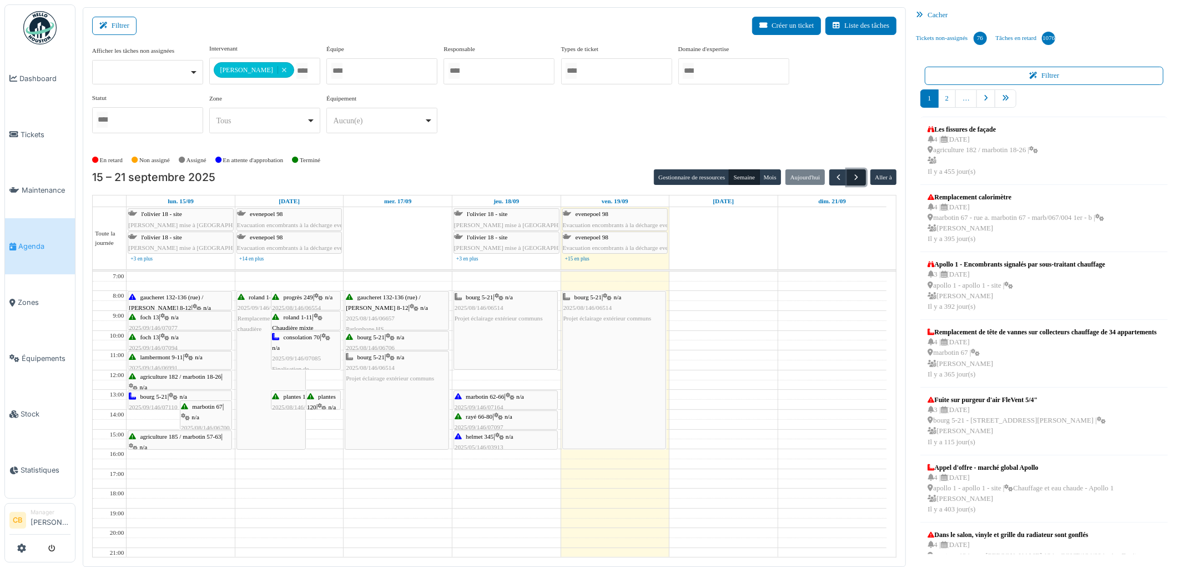
click at [852, 175] on span "button" at bounding box center [856, 177] width 9 height 9
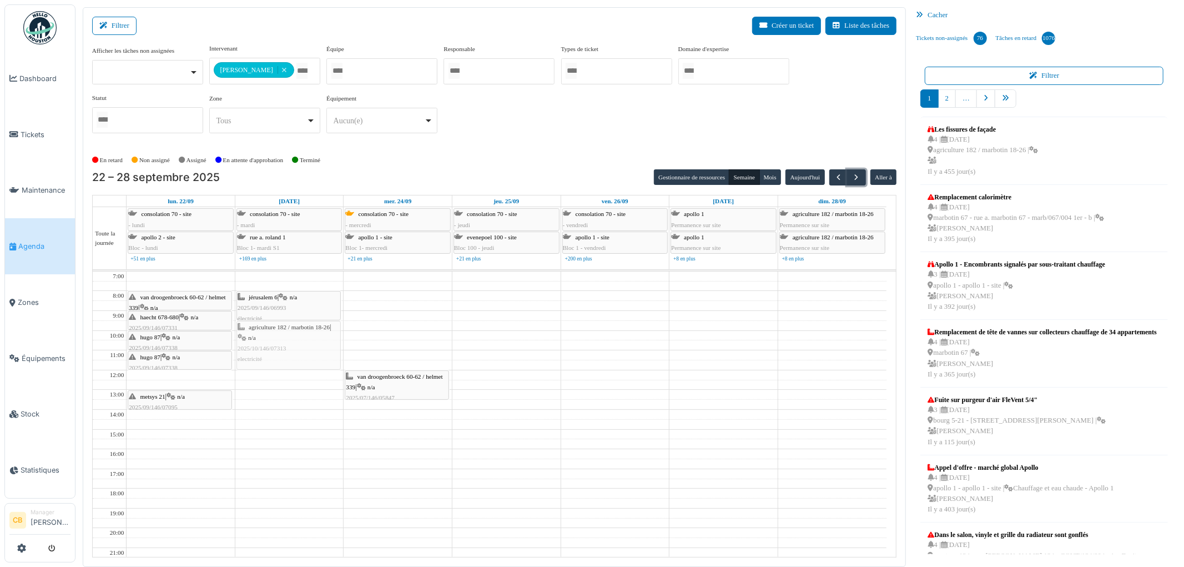
drag, startPoint x: 274, startPoint y: 433, endPoint x: 275, endPoint y: 336, distance: 96.6
click at [275, 336] on div "jérusalem 6 | n/a 2025/09/146/06993 électricité agriculture 182 / marbotin 18-2…" at bounding box center [289, 439] width 108 height 335
drag, startPoint x: 273, startPoint y: 369, endPoint x: 273, endPoint y: 348, distance: 21.7
click at [273, 348] on div "jérusalem 6 | n/a 2025/09/146/06993 électricité agriculture 182 / marbotin 18-2…" at bounding box center [289, 439] width 108 height 335
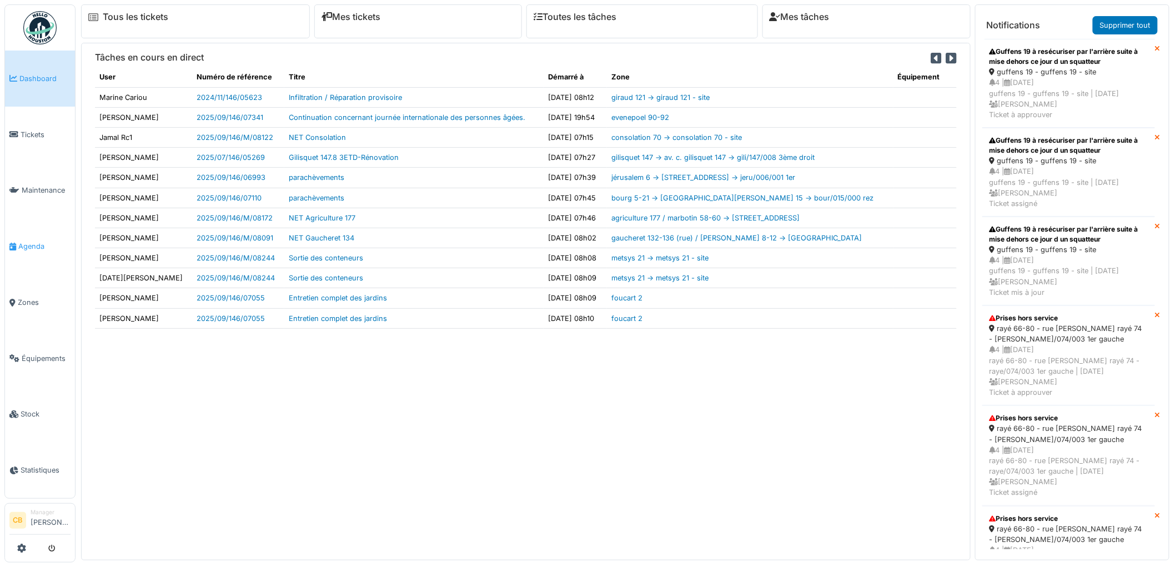
click at [29, 242] on span "Agenda" at bounding box center [44, 246] width 52 height 11
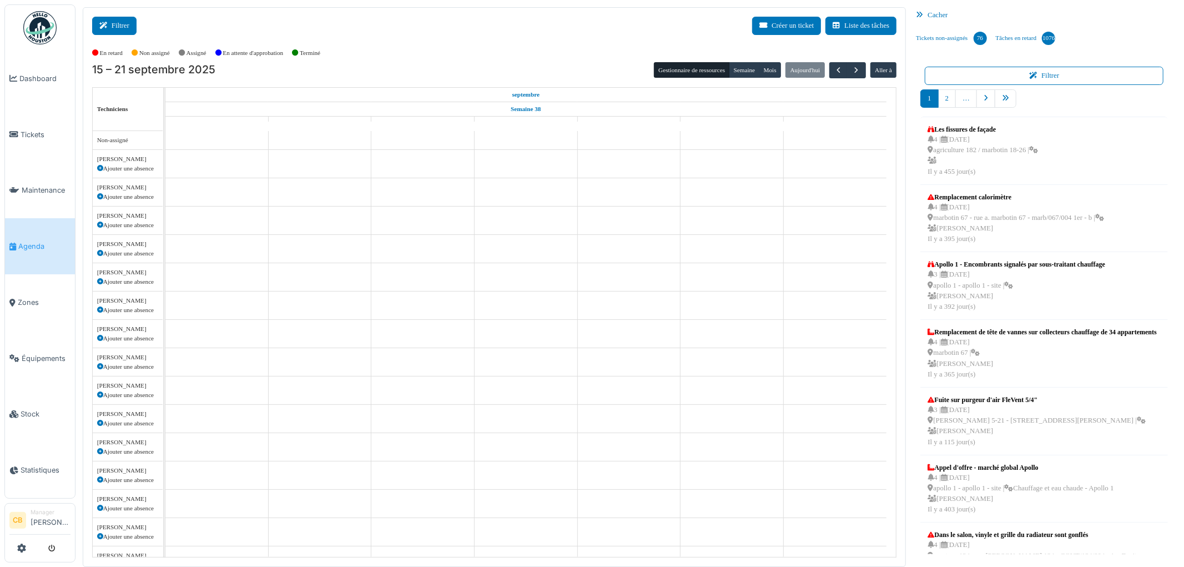
click at [112, 31] on button "Filtrer" at bounding box center [114, 26] width 44 height 18
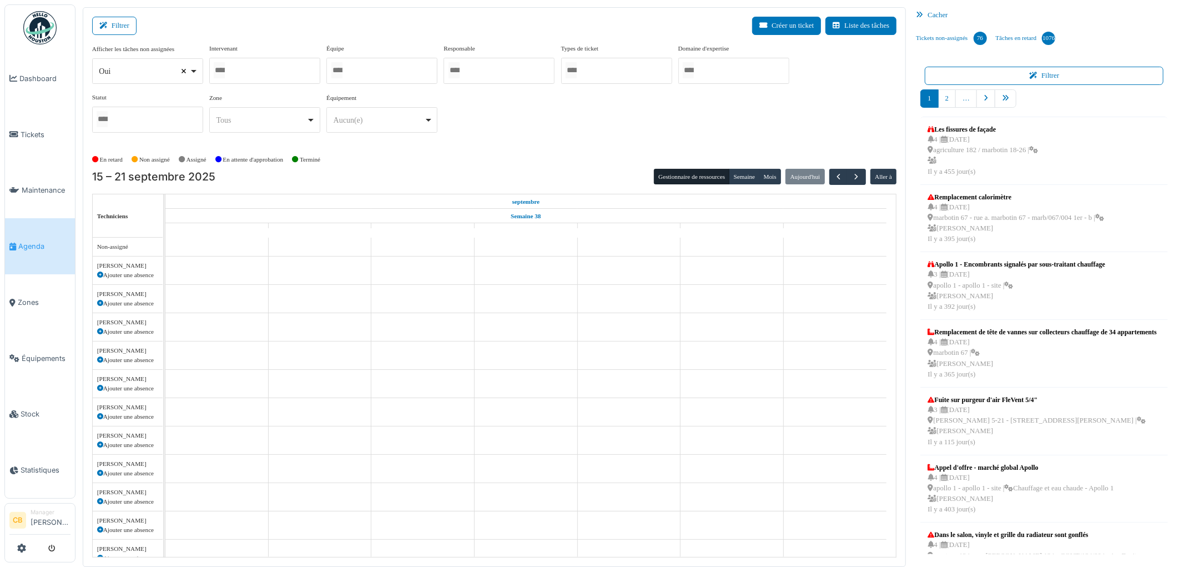
select select
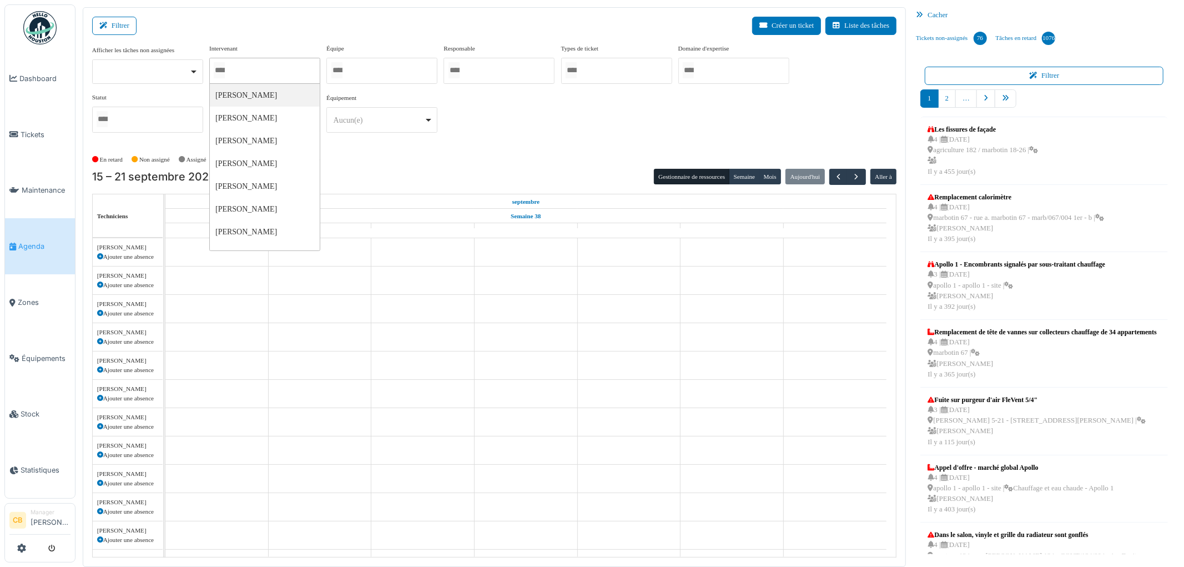
click at [225, 68] on input "Tous" at bounding box center [219, 70] width 11 height 16
type input "******"
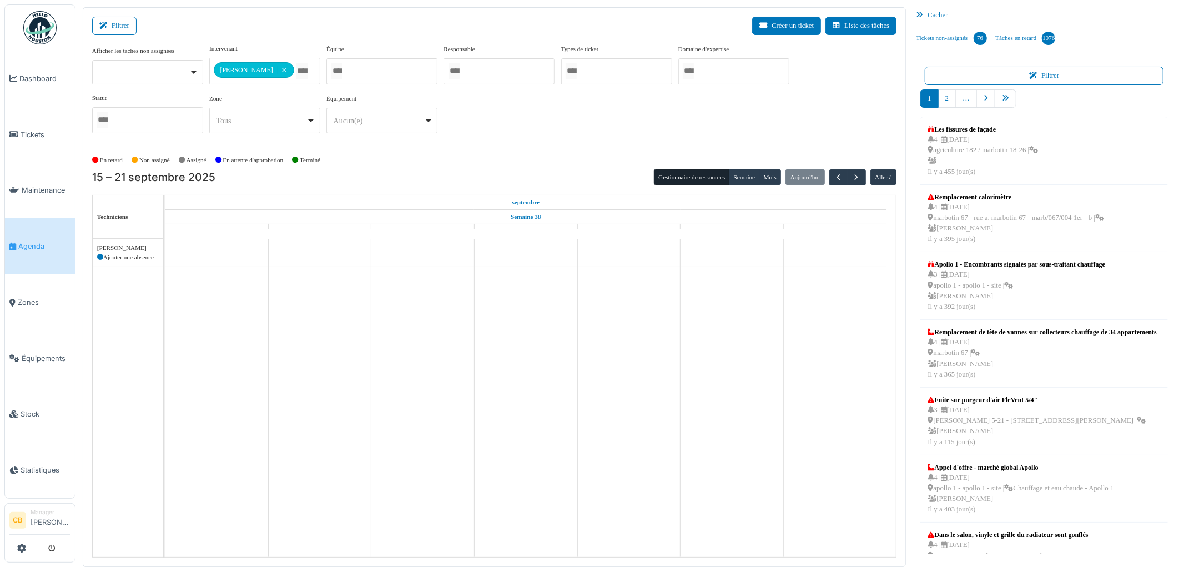
click at [354, 147] on div "**********" at bounding box center [494, 97] width 805 height 107
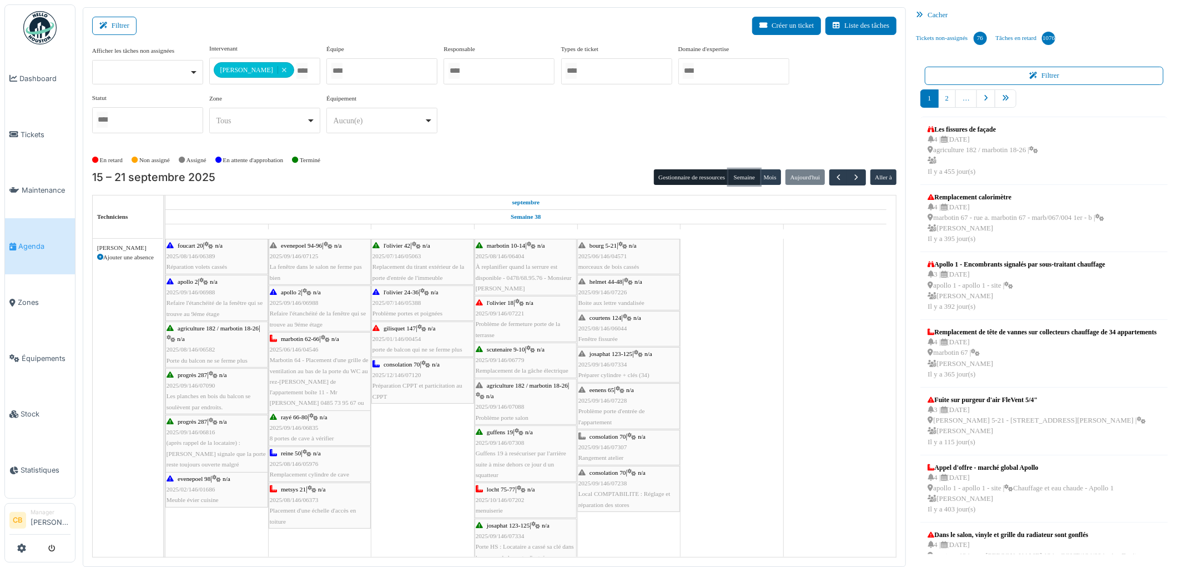
click at [742, 179] on button "Semaine" at bounding box center [744, 177] width 31 height 16
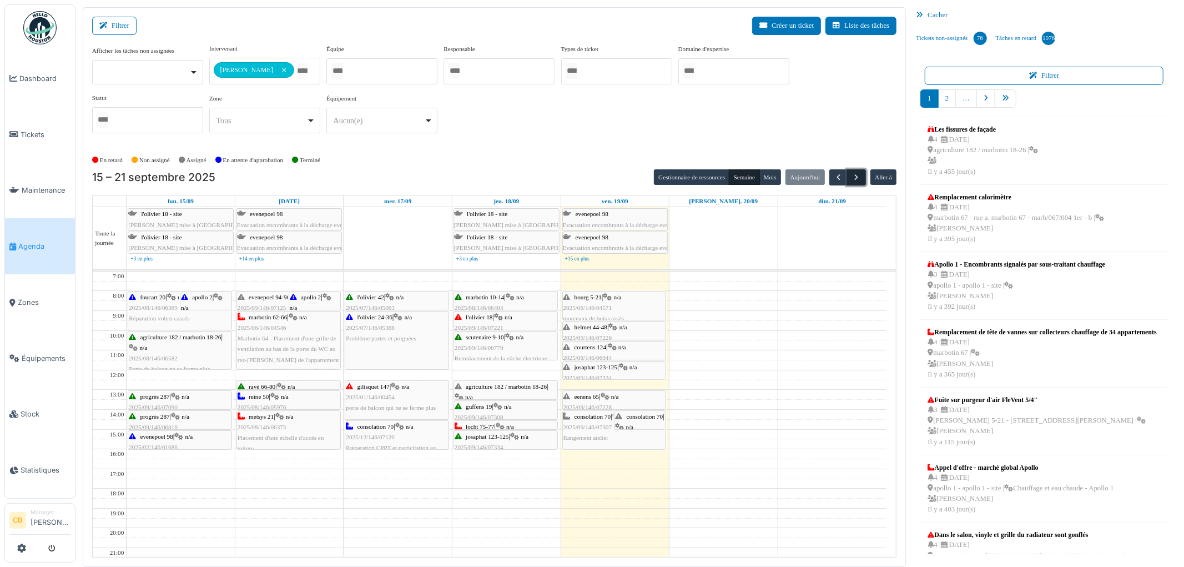
click at [854, 175] on span "button" at bounding box center [856, 177] width 9 height 9
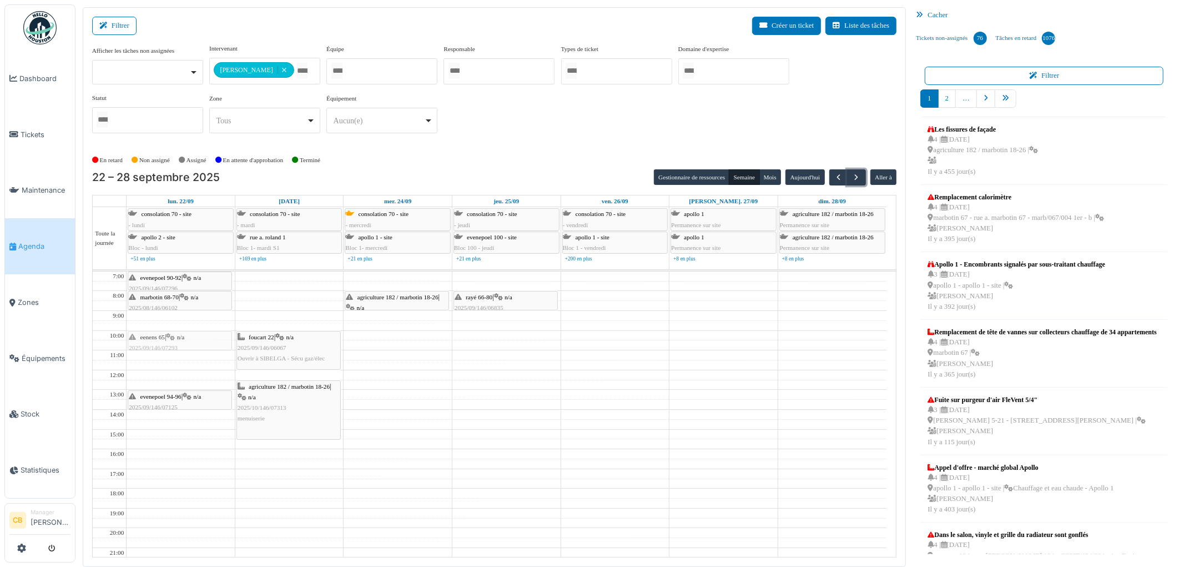
drag, startPoint x: 179, startPoint y: 319, endPoint x: 174, endPoint y: 351, distance: 32.7
click at [174, 351] on div "evenepoel 90-92 | n/a 2025/09/146/07296 Poignée de porte de cuisine défectueuse…" at bounding box center [181, 439] width 108 height 335
drag, startPoint x: 158, startPoint y: 300, endPoint x: 158, endPoint y: 329, distance: 28.9
click at [158, 329] on div "evenepoel 90-92 | n/a 2025/09/146/07296 Poignée de porte de cuisine défectueuse…" at bounding box center [181, 439] width 108 height 335
drag, startPoint x: 158, startPoint y: 279, endPoint x: 157, endPoint y: 298, distance: 18.4
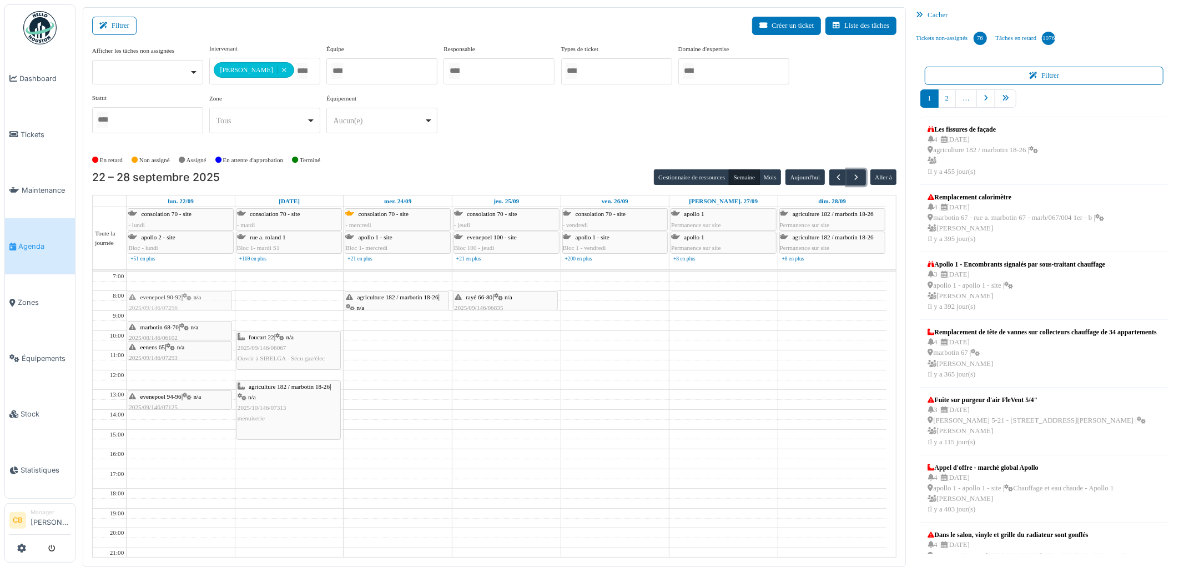
click at [157, 298] on div "evenepoel 90-92 | n/a 2025/09/146/07296 Poignée de porte de cuisine défectueuse…" at bounding box center [181, 439] width 108 height 335
drag, startPoint x: 154, startPoint y: 329, endPoint x: 156, endPoint y: 323, distance: 6.9
click at [156, 323] on div "evenepoel 90-92 | n/a 2025/09/146/07296 Poignée de porte de cuisine défectueuse…" at bounding box center [181, 439] width 108 height 335
drag, startPoint x: 154, startPoint y: 354, endPoint x: 159, endPoint y: 341, distance: 13.7
click at [159, 341] on div "evenepoel 90-92 | n/a 2025/09/146/07296 Poignée de porte de cuisine défectueuse…" at bounding box center [181, 439] width 108 height 335
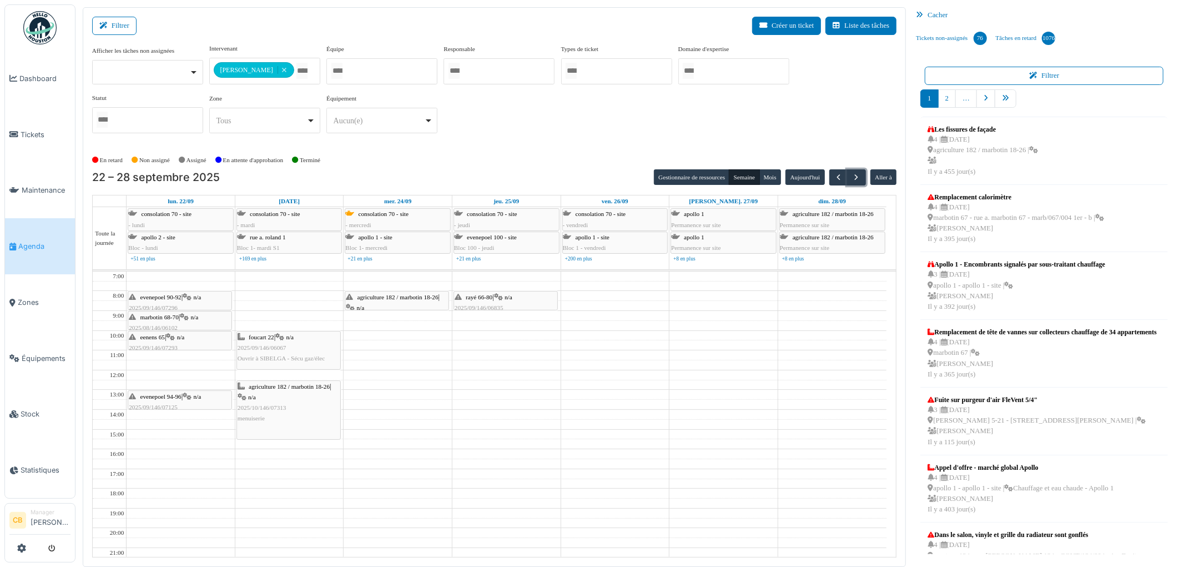
click at [314, 413] on div "agriculture 182 / marbotin 18-26 | n/a 2025/10/146/07313 menuiserie" at bounding box center [289, 402] width 102 height 43
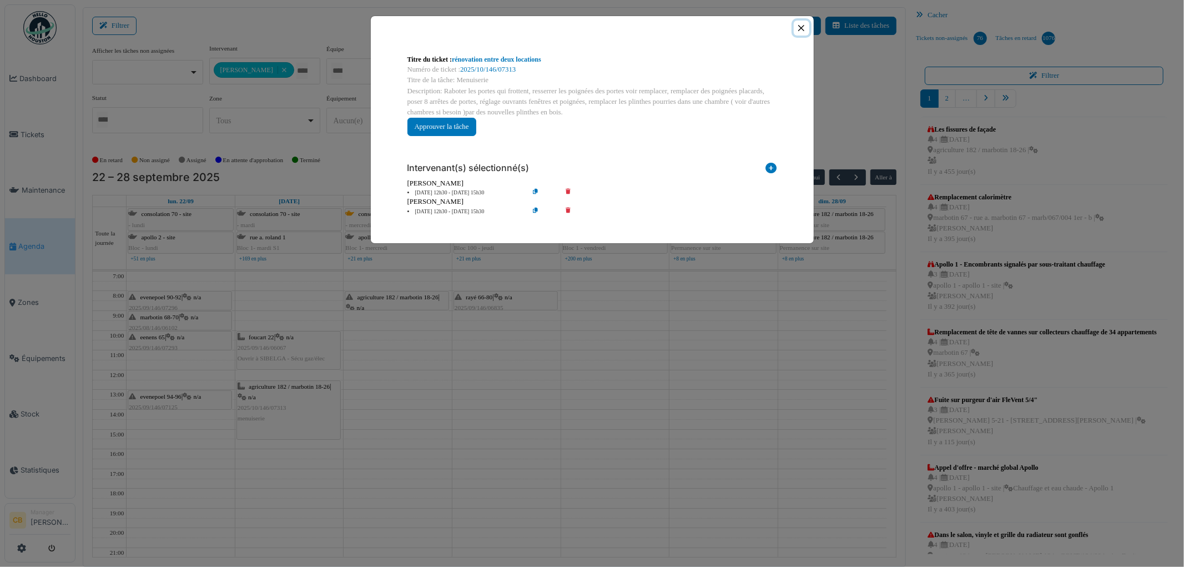
click at [803, 26] on button "Close" at bounding box center [801, 28] width 15 height 15
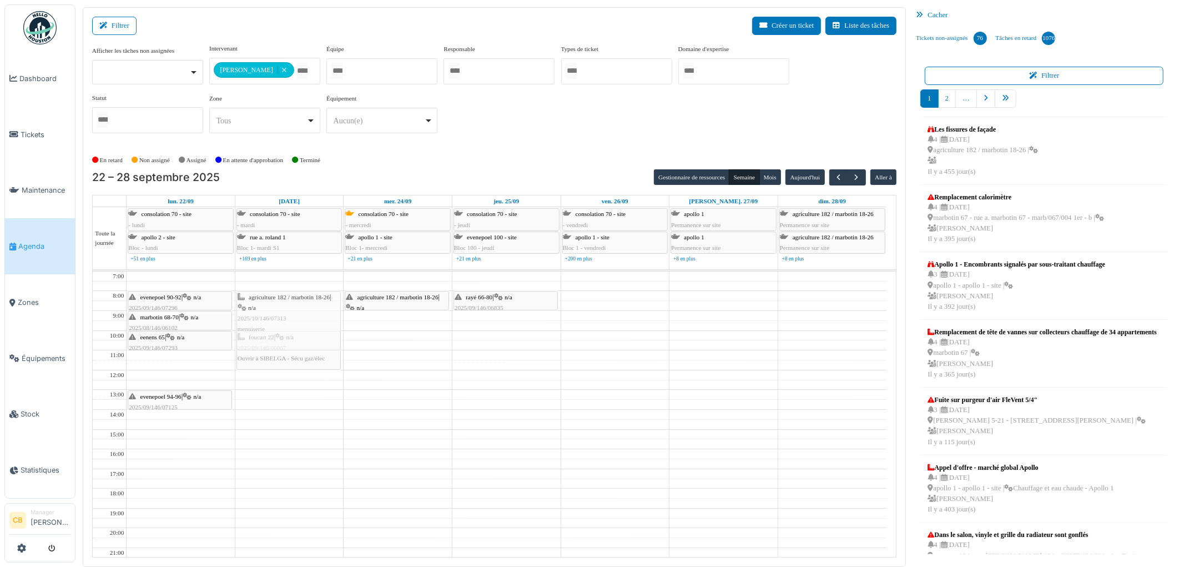
drag, startPoint x: 294, startPoint y: 408, endPoint x: 285, endPoint y: 318, distance: 90.4
click at [285, 318] on div "foucart 22 | n/a 2025/09/146/06067 Ouvrir à SIBELGA - Sécu gaz/élec agriculture…" at bounding box center [289, 439] width 108 height 335
drag, startPoint x: 303, startPoint y: 358, endPoint x: 295, endPoint y: 393, distance: 35.4
click at [295, 393] on div "agriculture 182 / marbotin 18-26 | n/a 2025/10/146/07313 menuiserie foucart 22 …" at bounding box center [289, 439] width 108 height 335
drag, startPoint x: 278, startPoint y: 350, endPoint x: 275, endPoint y: 330, distance: 20.1
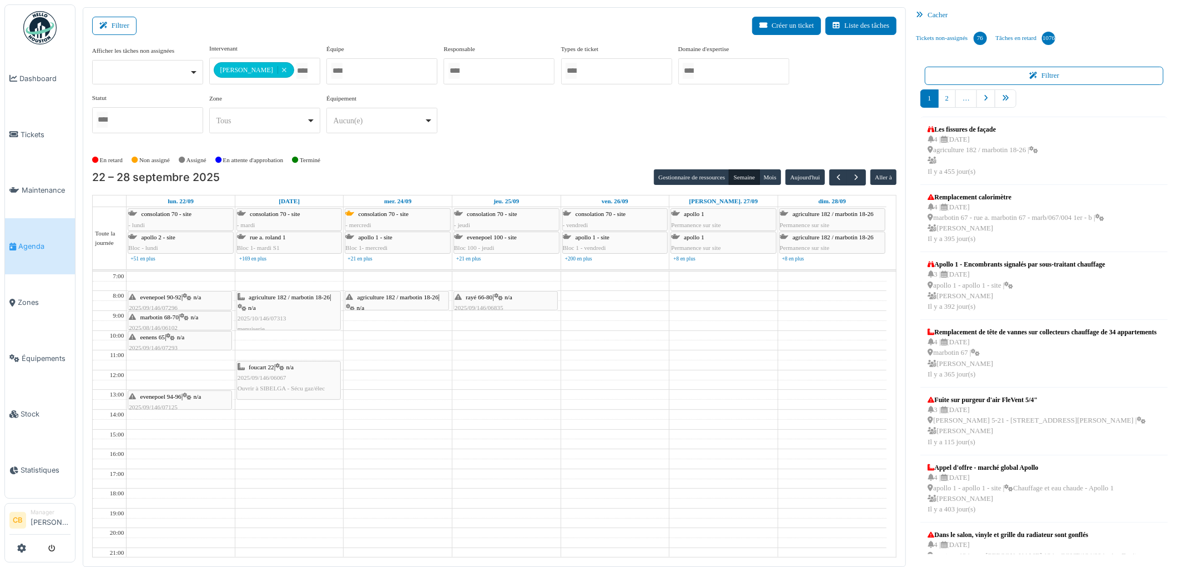
click at [275, 330] on div "agriculture 182 / marbotin 18-26 | n/a 2025/10/146/07313 menuiserie foucart 22 …" at bounding box center [289, 439] width 108 height 335
drag, startPoint x: 268, startPoint y: 381, endPoint x: 267, endPoint y: 354, distance: 26.7
click at [267, 354] on div "agriculture 182 / marbotin 18-26 | n/a 2025/10/146/07313 menuiserie foucart 22 …" at bounding box center [289, 439] width 108 height 335
